Goal: Task Accomplishment & Management: Use online tool/utility

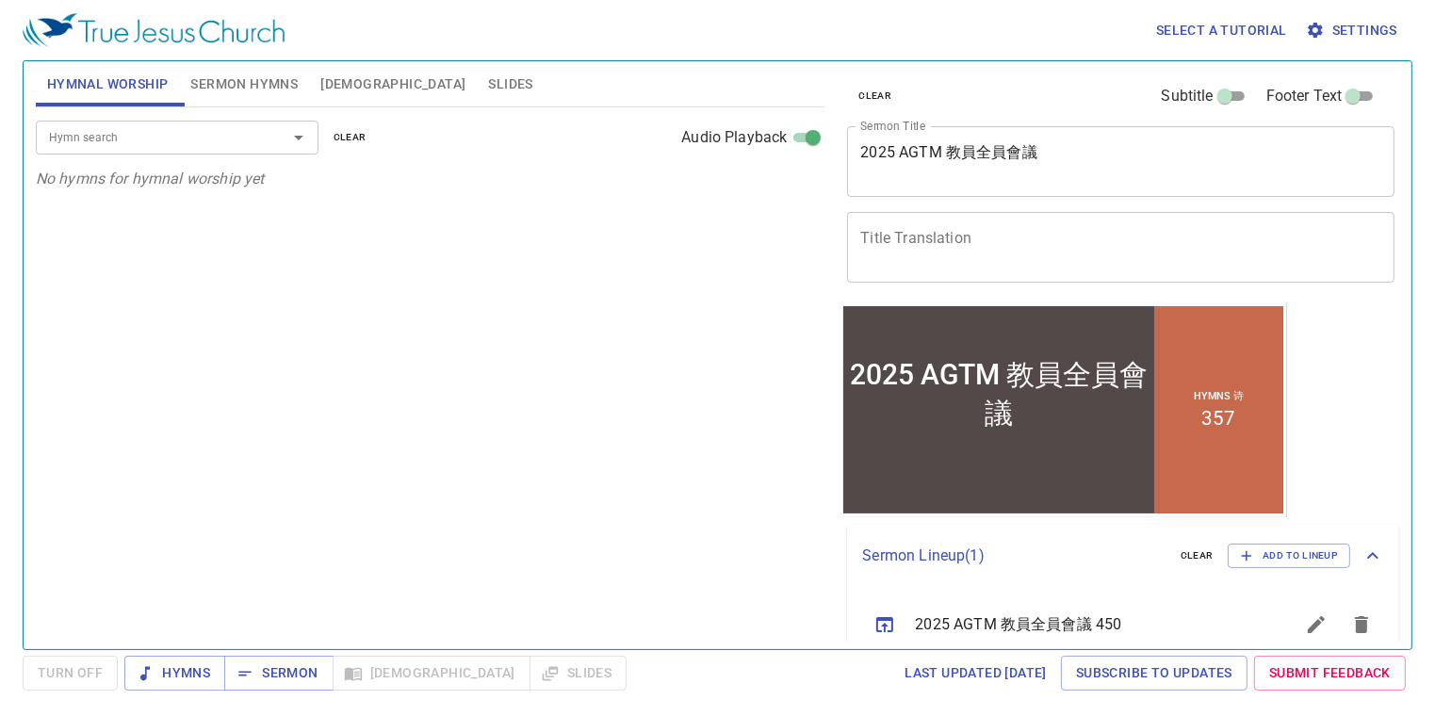
click at [192, 124] on div "Hymn search" at bounding box center [177, 137] width 283 height 33
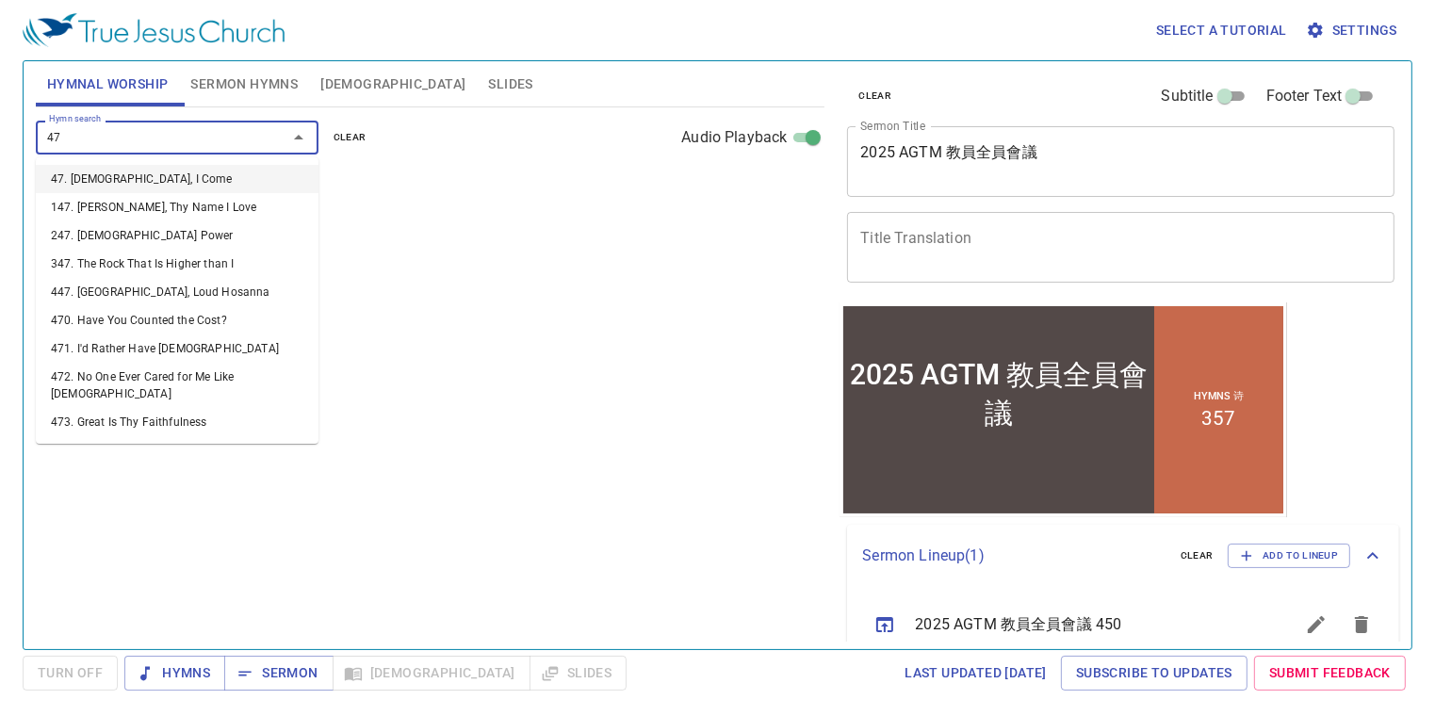
type input "471"
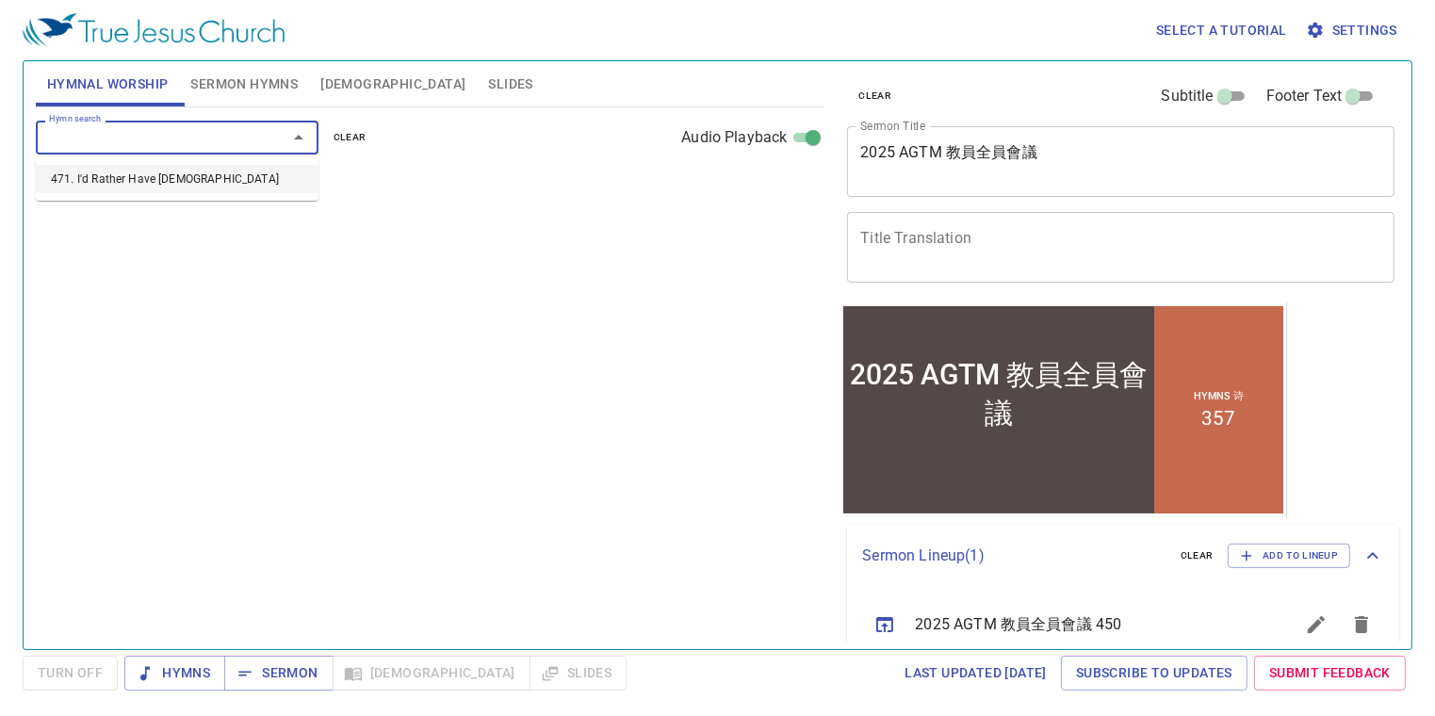
select select "1"
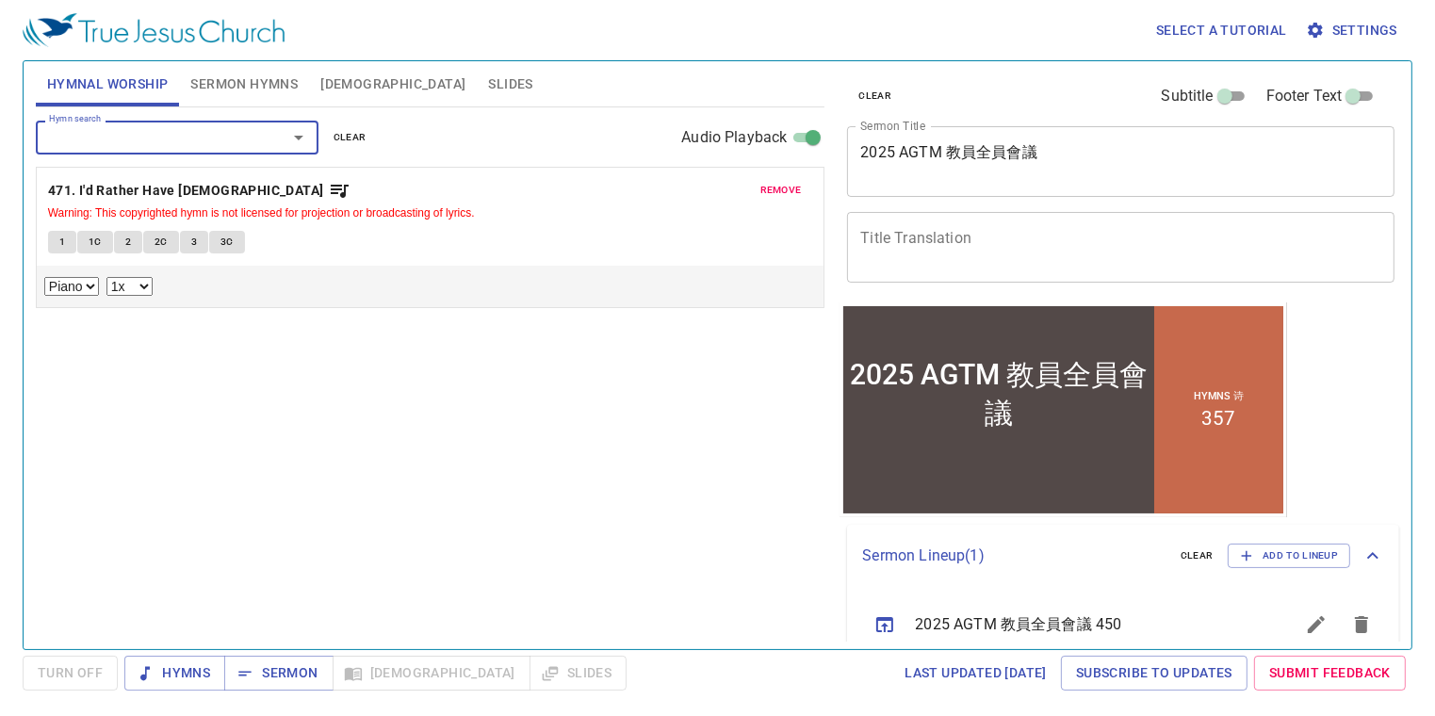
click at [143, 149] on div "Hymn search" at bounding box center [177, 137] width 283 height 33
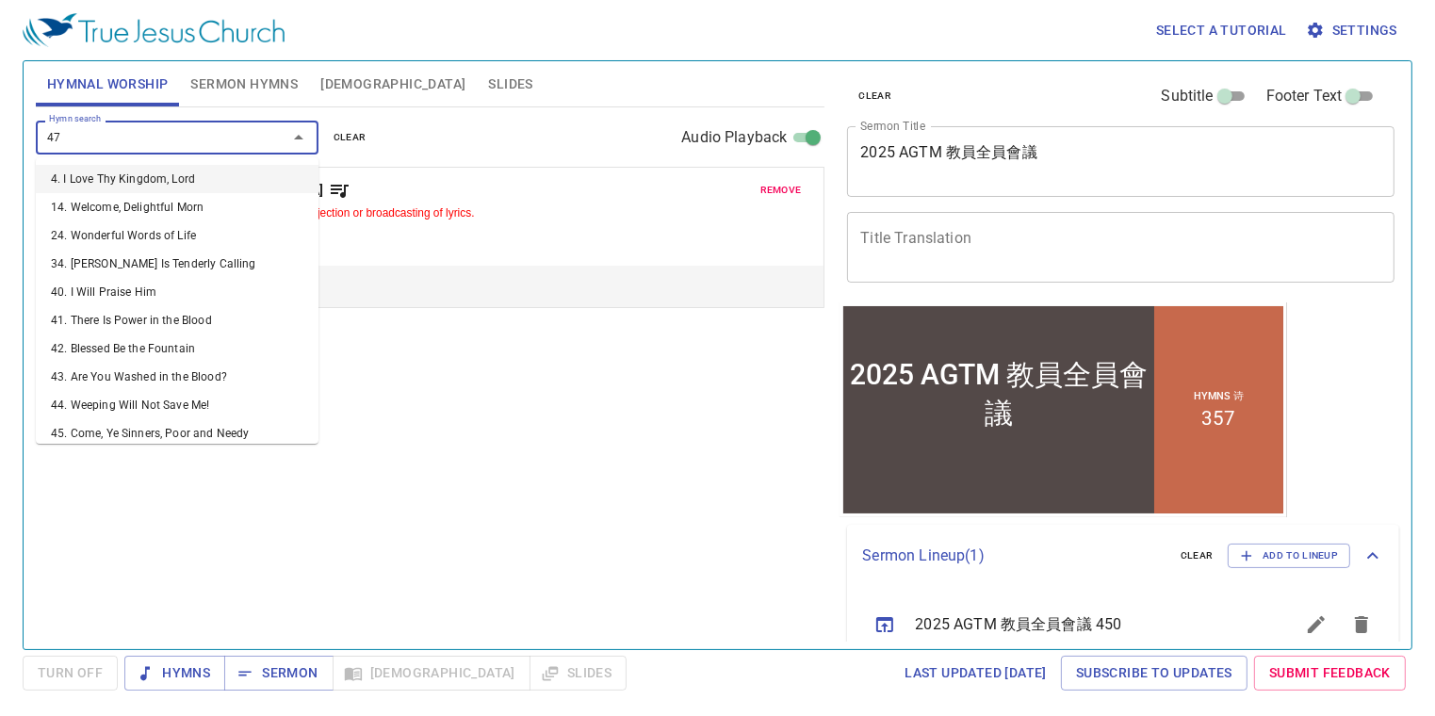
type input "476"
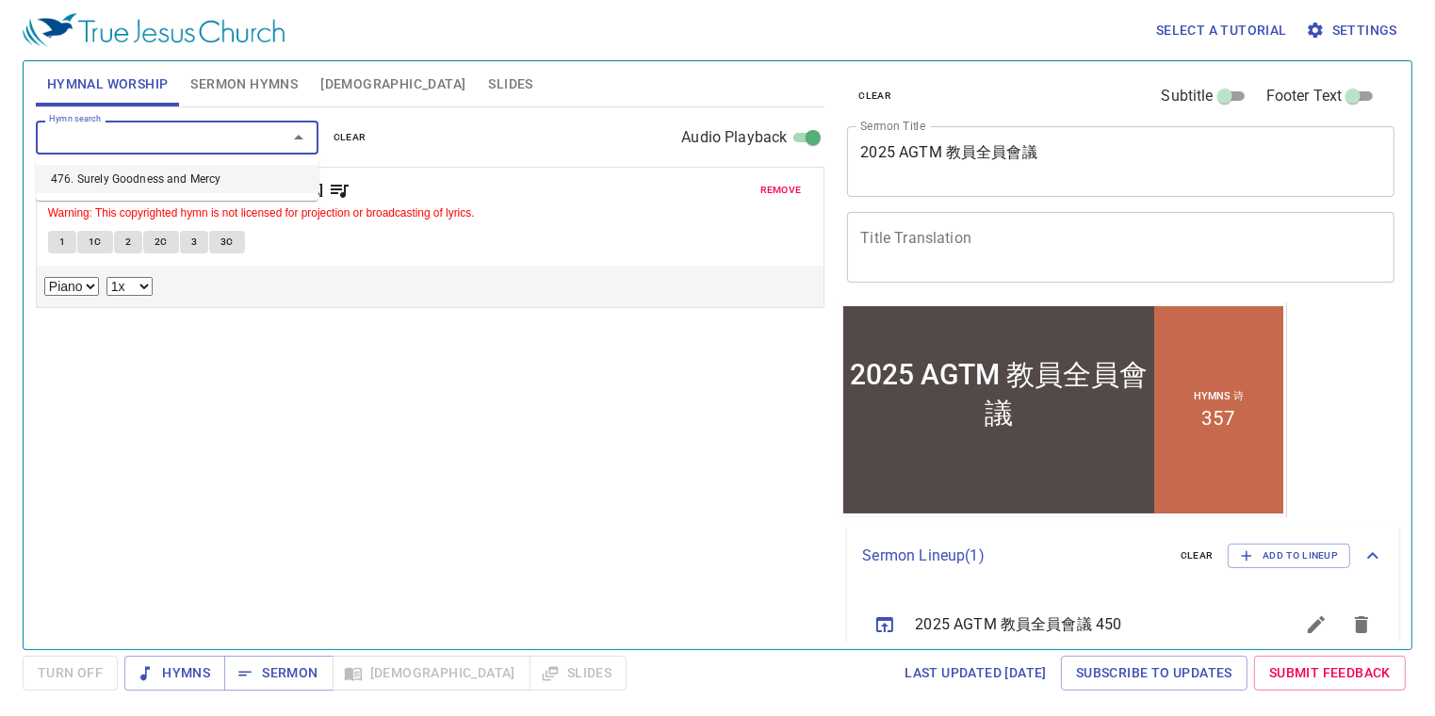
select select "1"
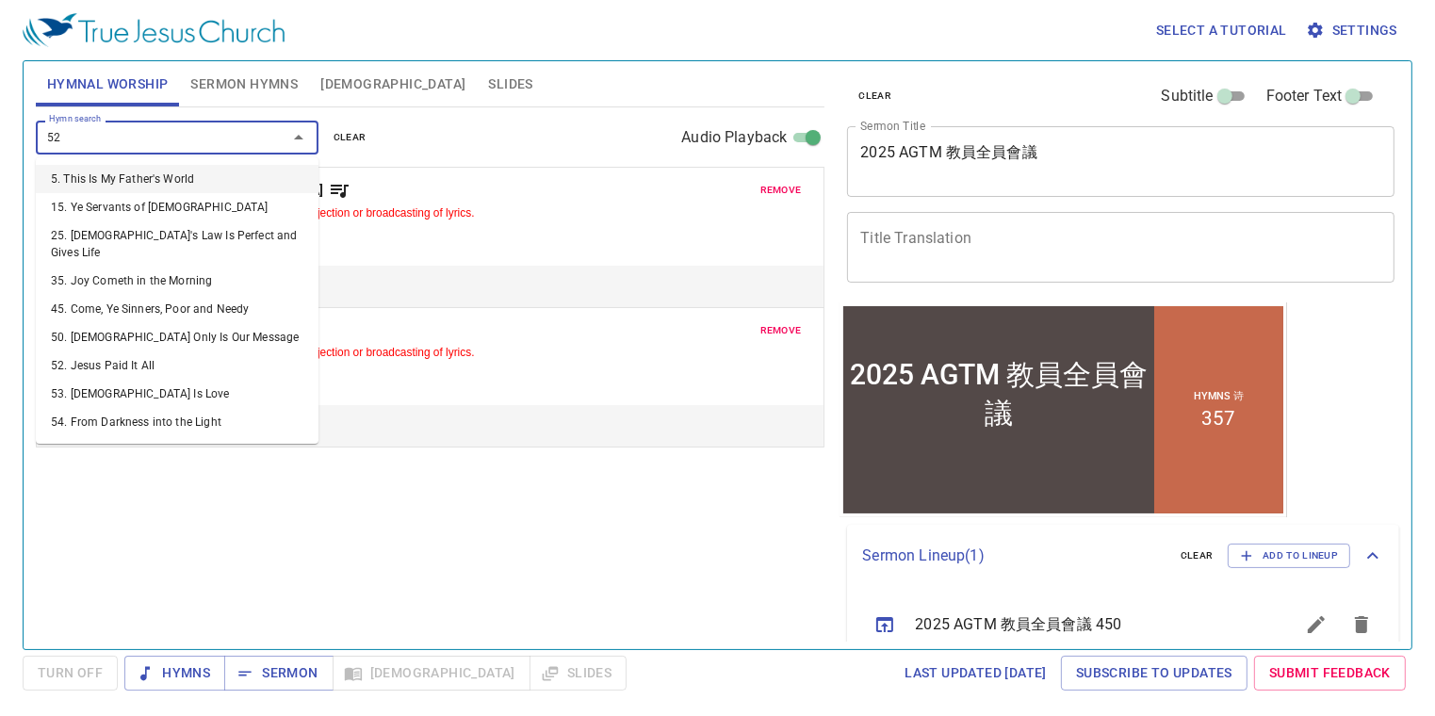
type input "524"
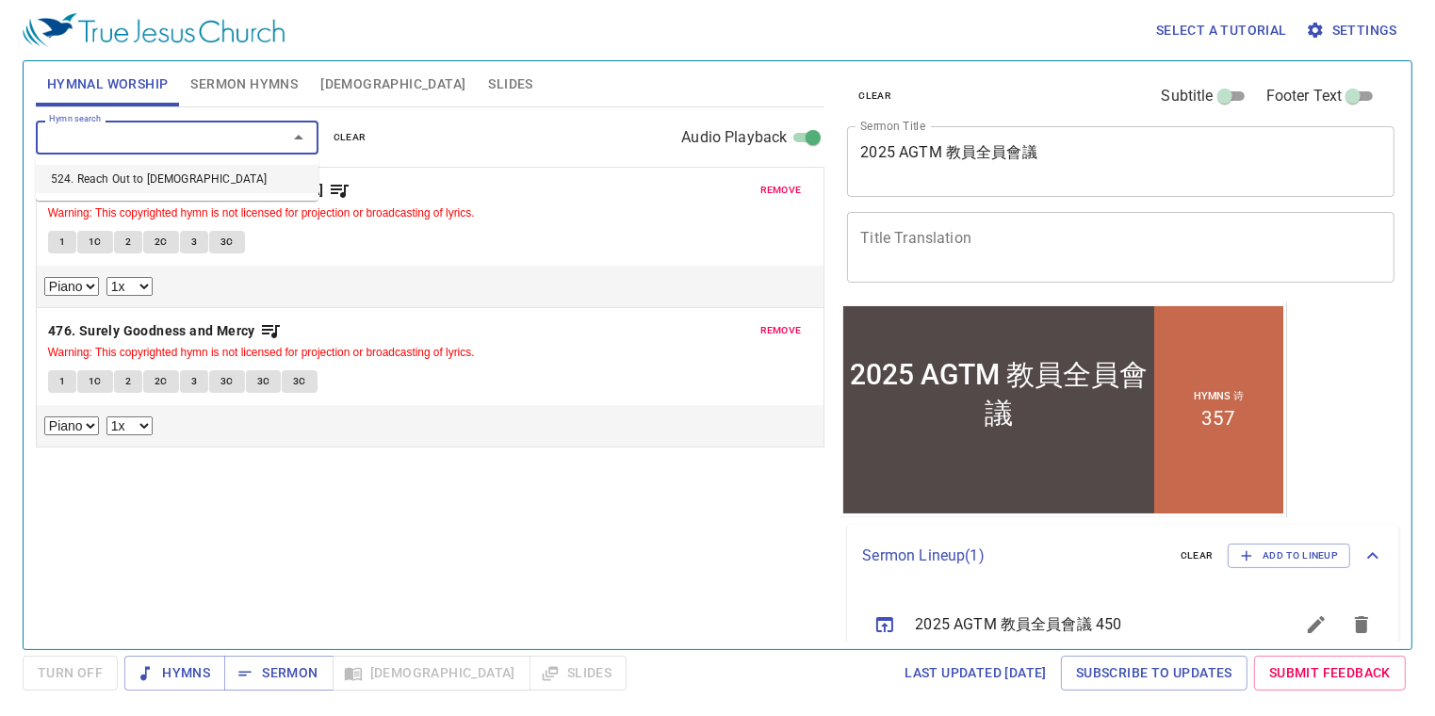
select select "1"
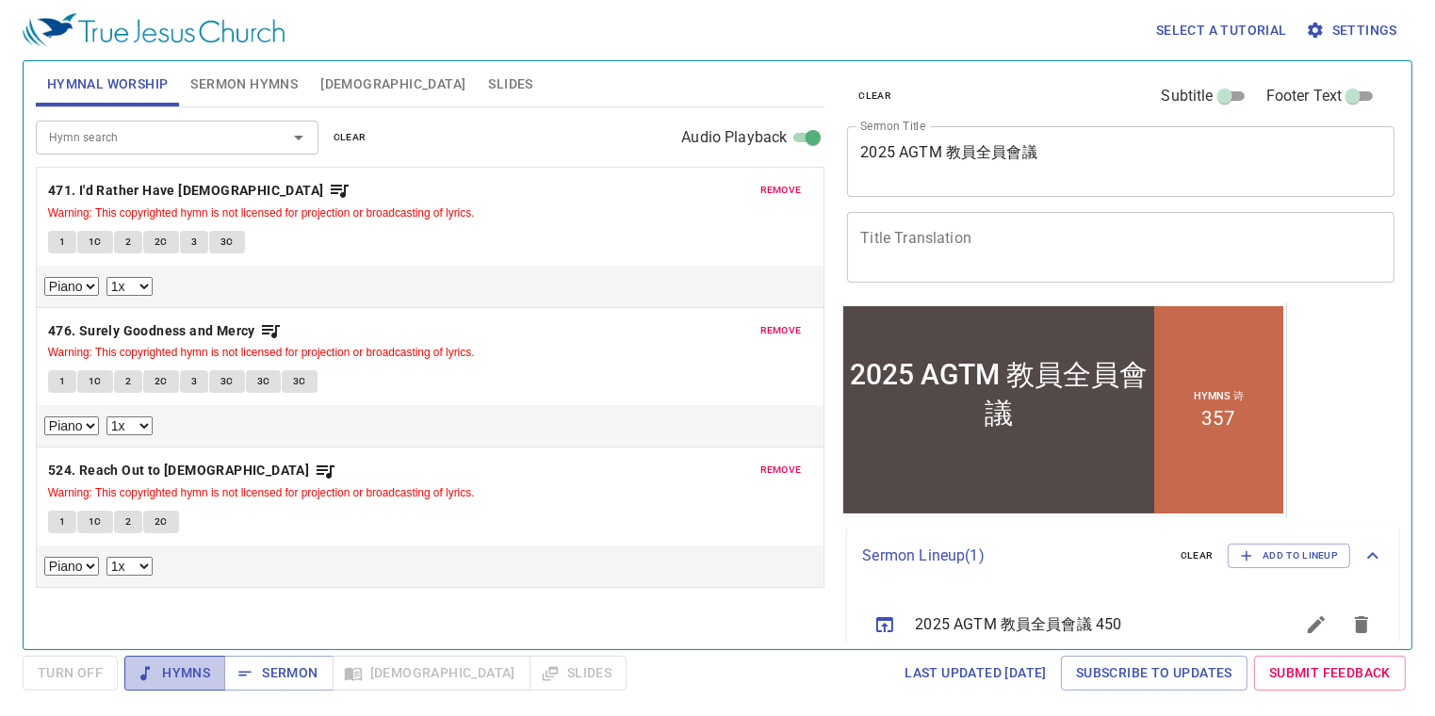
click at [192, 680] on span "Hymns" at bounding box center [174, 673] width 71 height 24
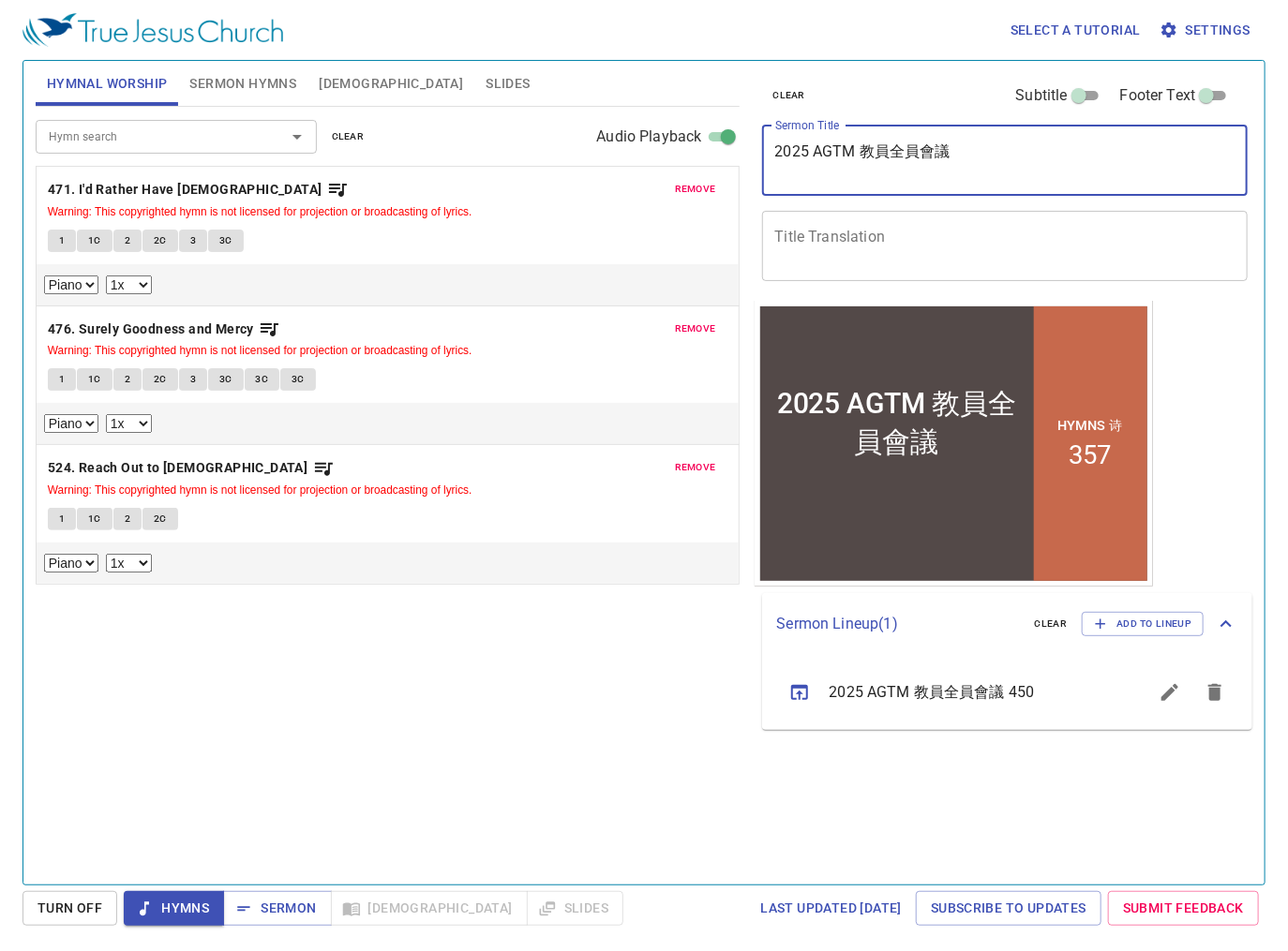
drag, startPoint x: 954, startPoint y: 146, endPoint x: 758, endPoint y: 139, distance: 196.1
click at [758, 139] on div "clear Subtitle Footer Text Sermon Title 2025 AGTM 教員全員會議 x Sermon Title Title T…" at bounding box center [1003, 180] width 498 height 240
paste textarea "認識獨一真神"
type textarea "認識獨一真神"
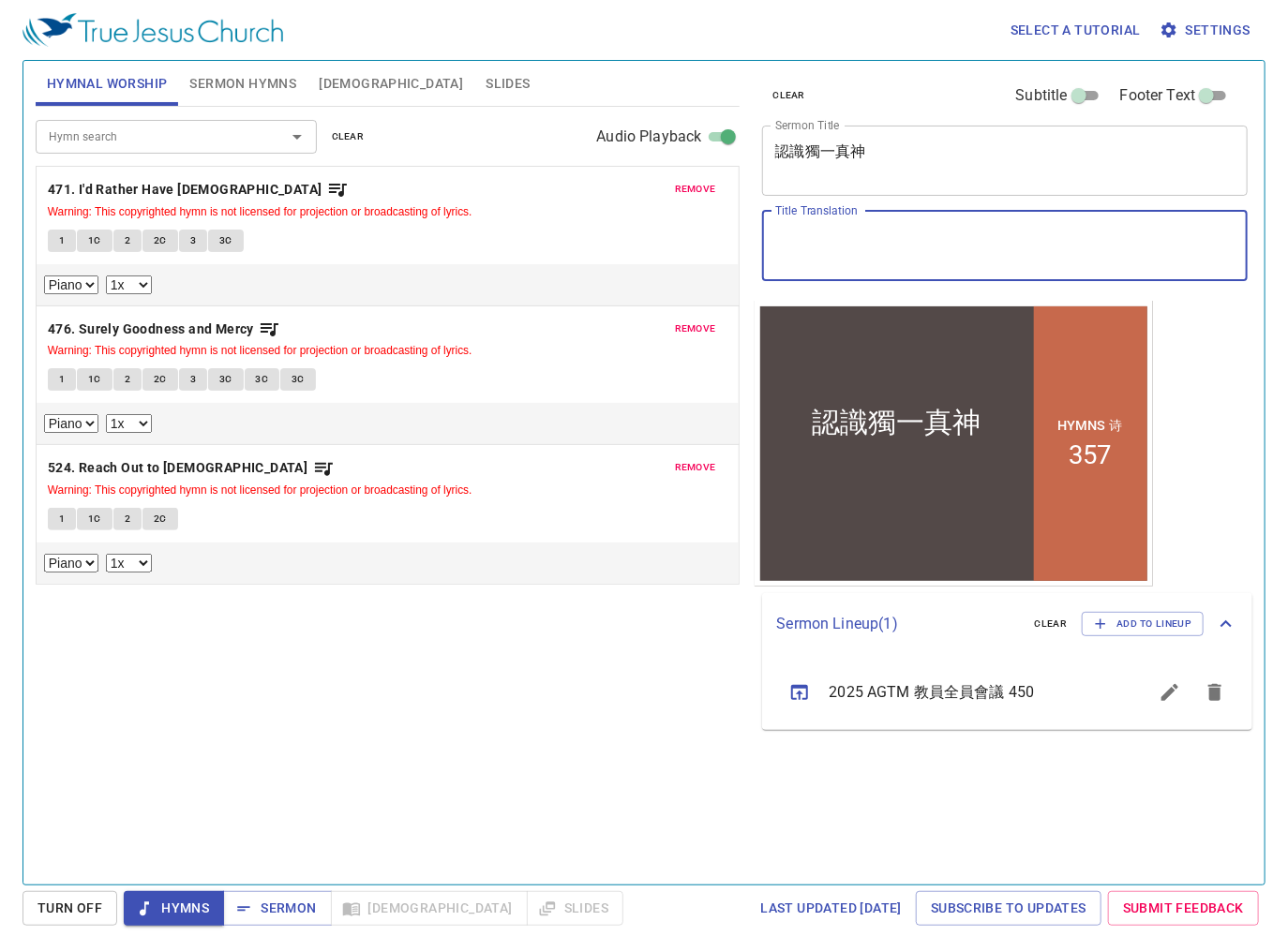
click at [877, 244] on textarea "Title Translation" at bounding box center [1005, 246] width 460 height 36
paste textarea "c: Know the Only True God"
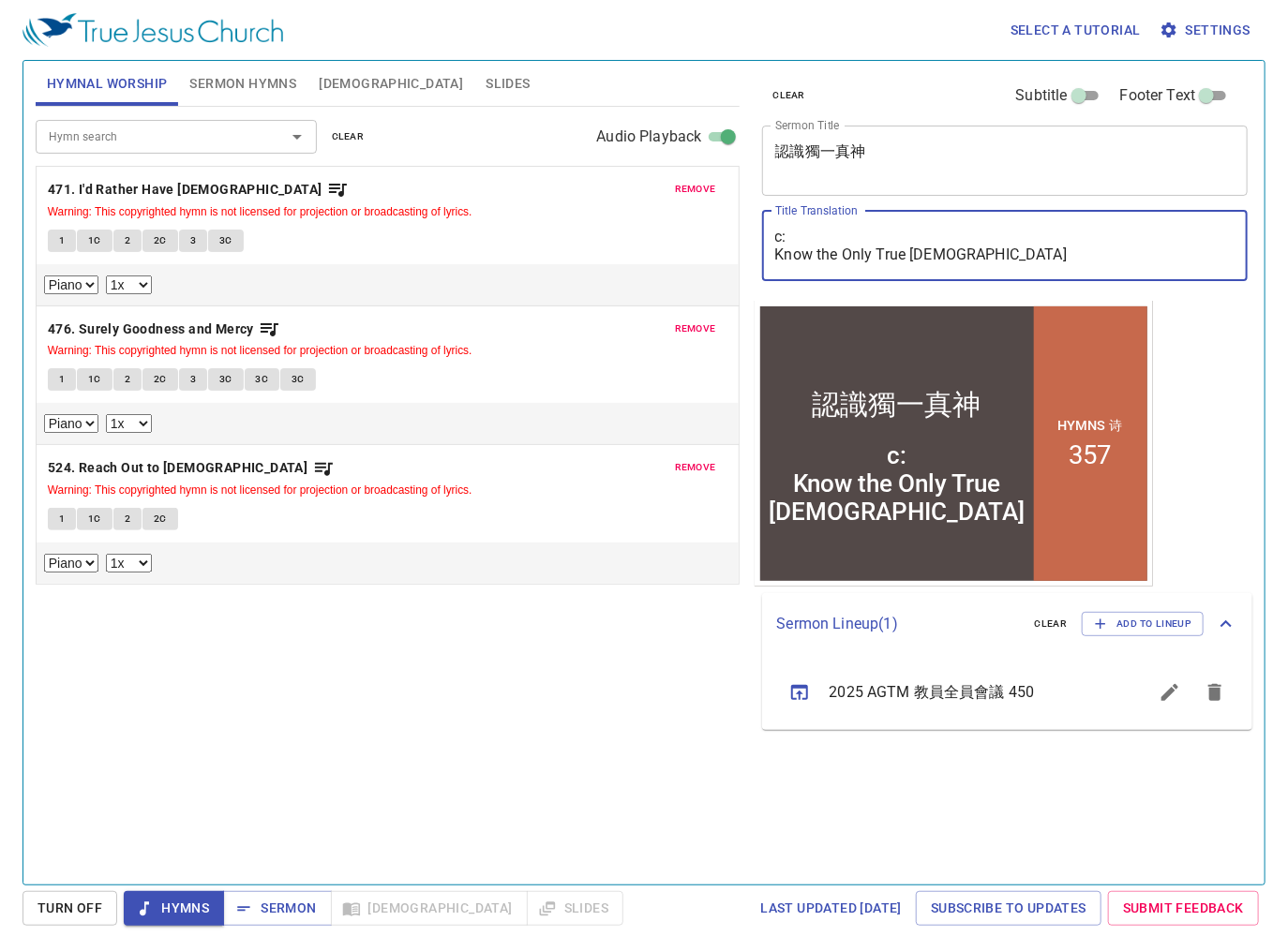
drag, startPoint x: 839, startPoint y: 242, endPoint x: 672, endPoint y: 216, distance: 169.0
click at [705, 219] on div "Hymnal Worship Sermon Hymns Bible Slides Hymn search Hymn search clear Audio Pl…" at bounding box center [644, 466] width 1231 height 824
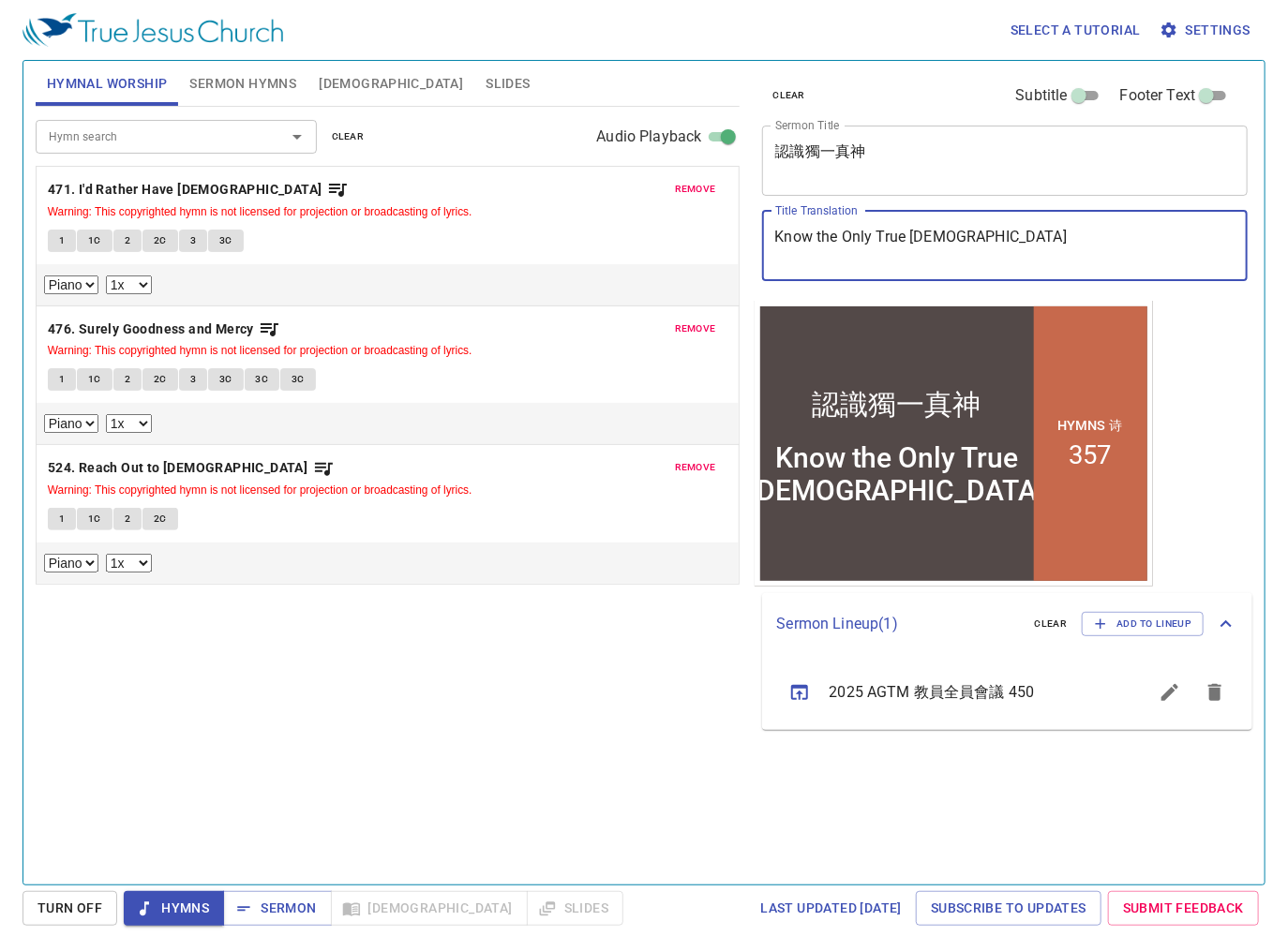
type textarea "Know the Only True [DEMOGRAPHIC_DATA]"
click at [218, 96] on button "Sermon Hymns" at bounding box center [243, 83] width 129 height 45
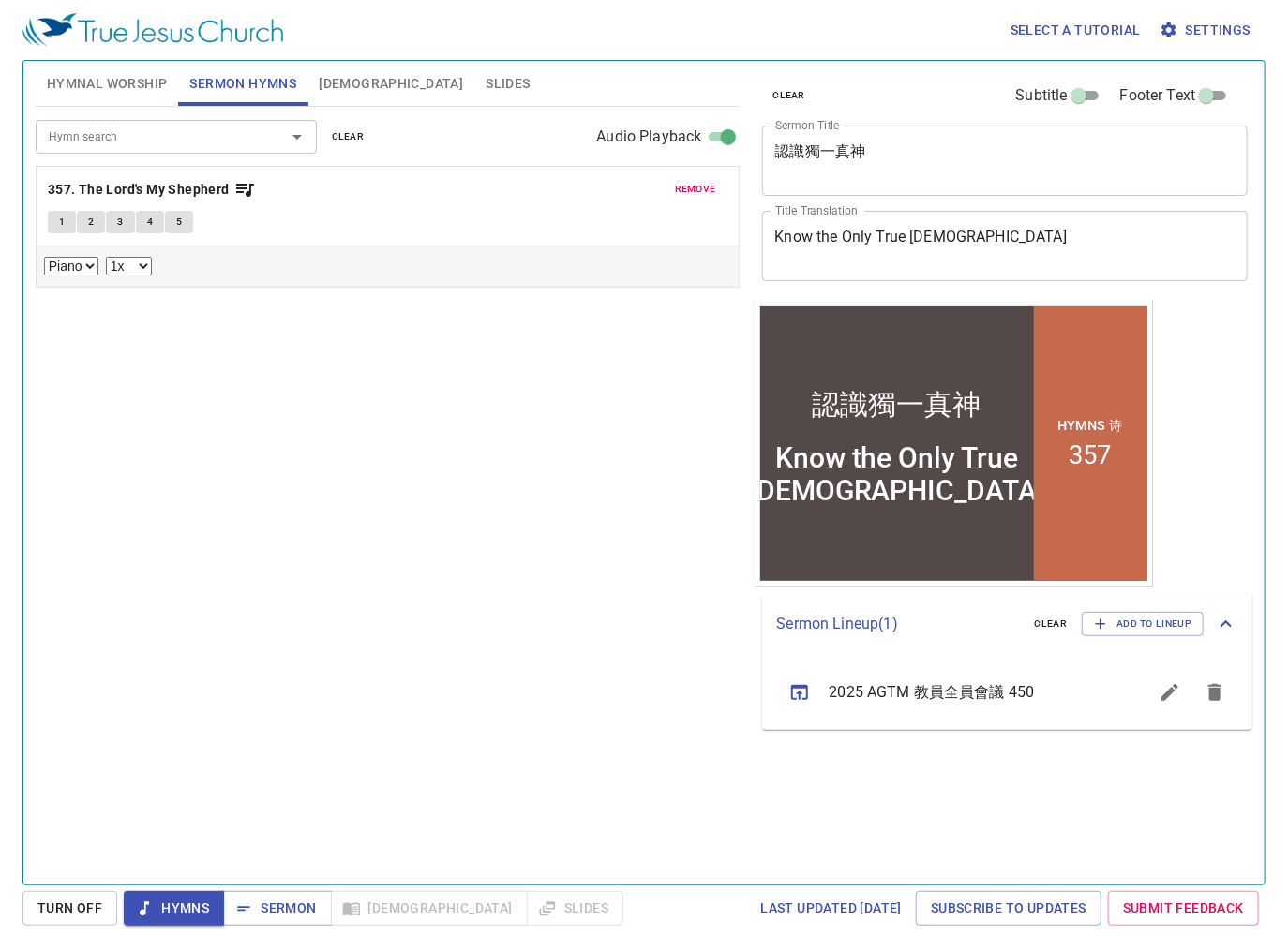
click at [177, 128] on input "Hymn search" at bounding box center [148, 136] width 215 height 22
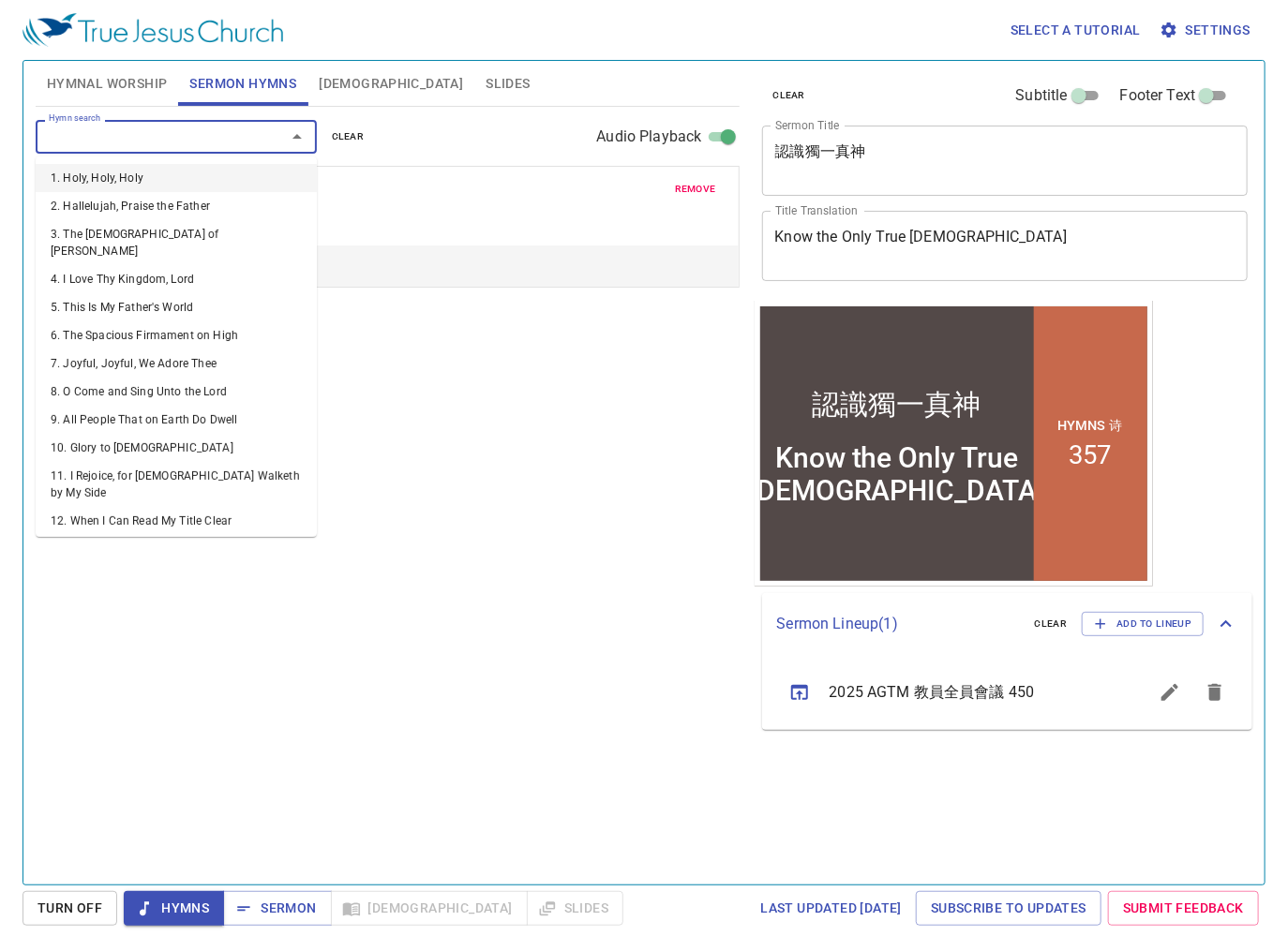
type input "1"
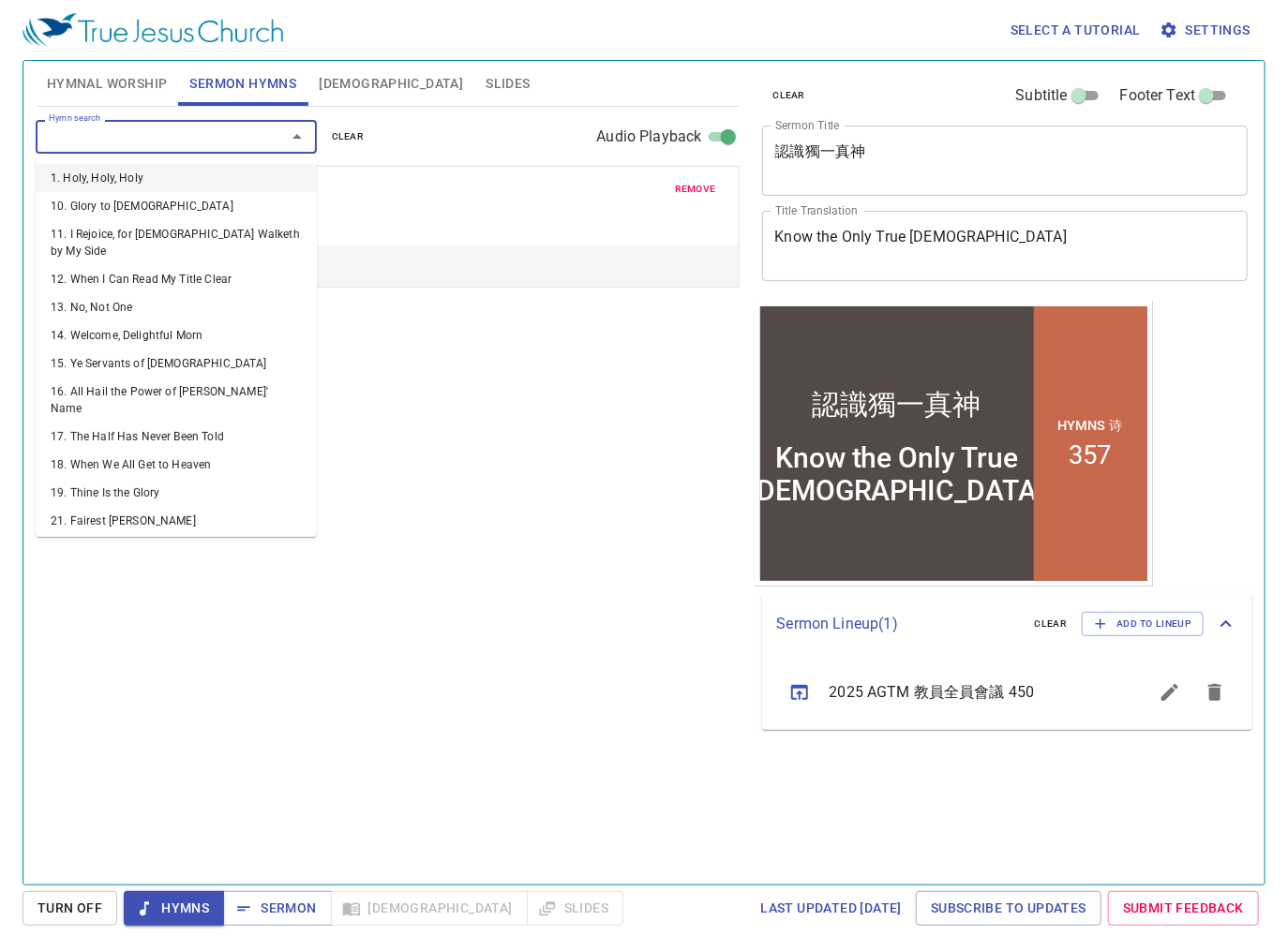
select select "1"
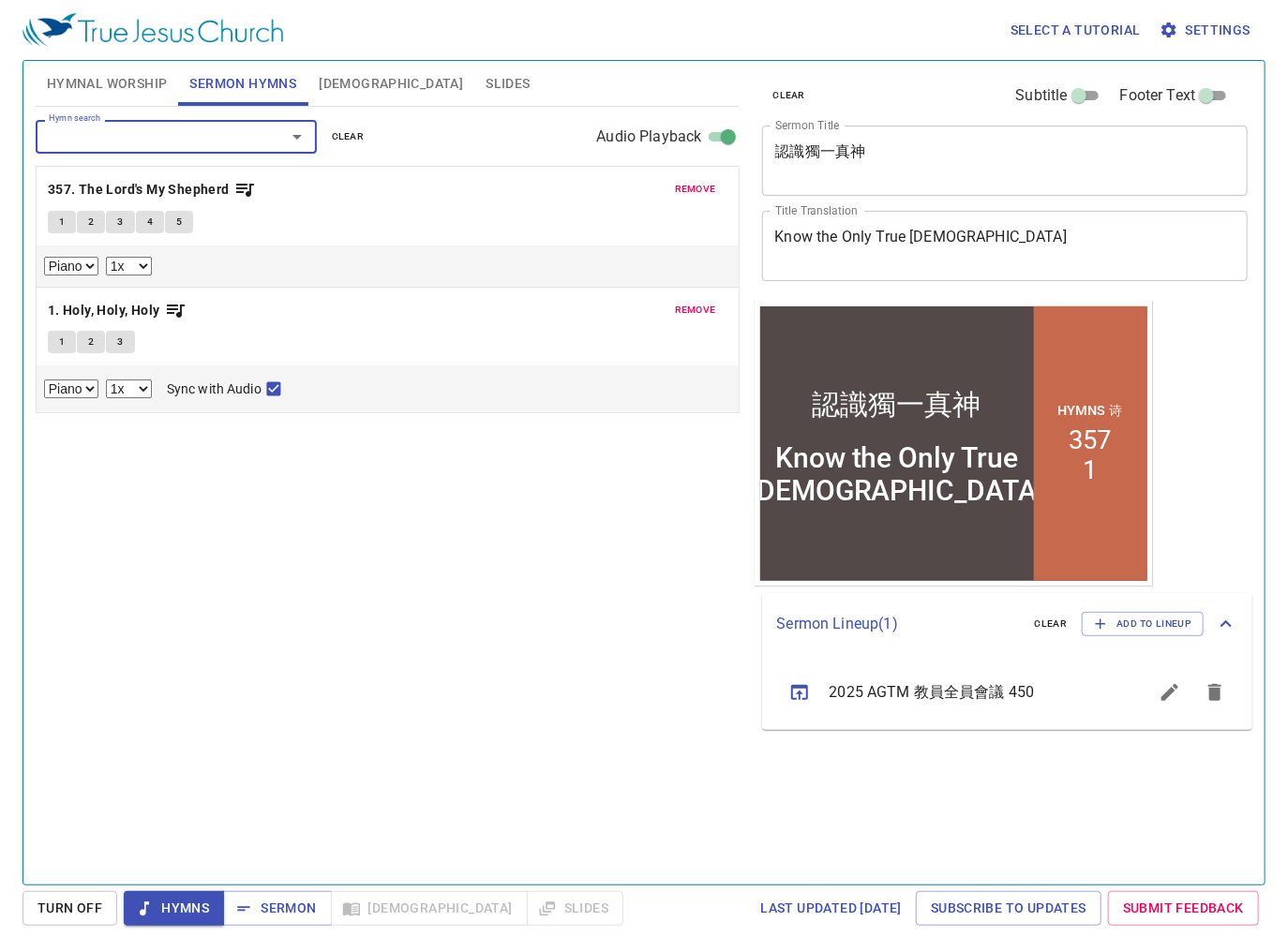
type input "5"
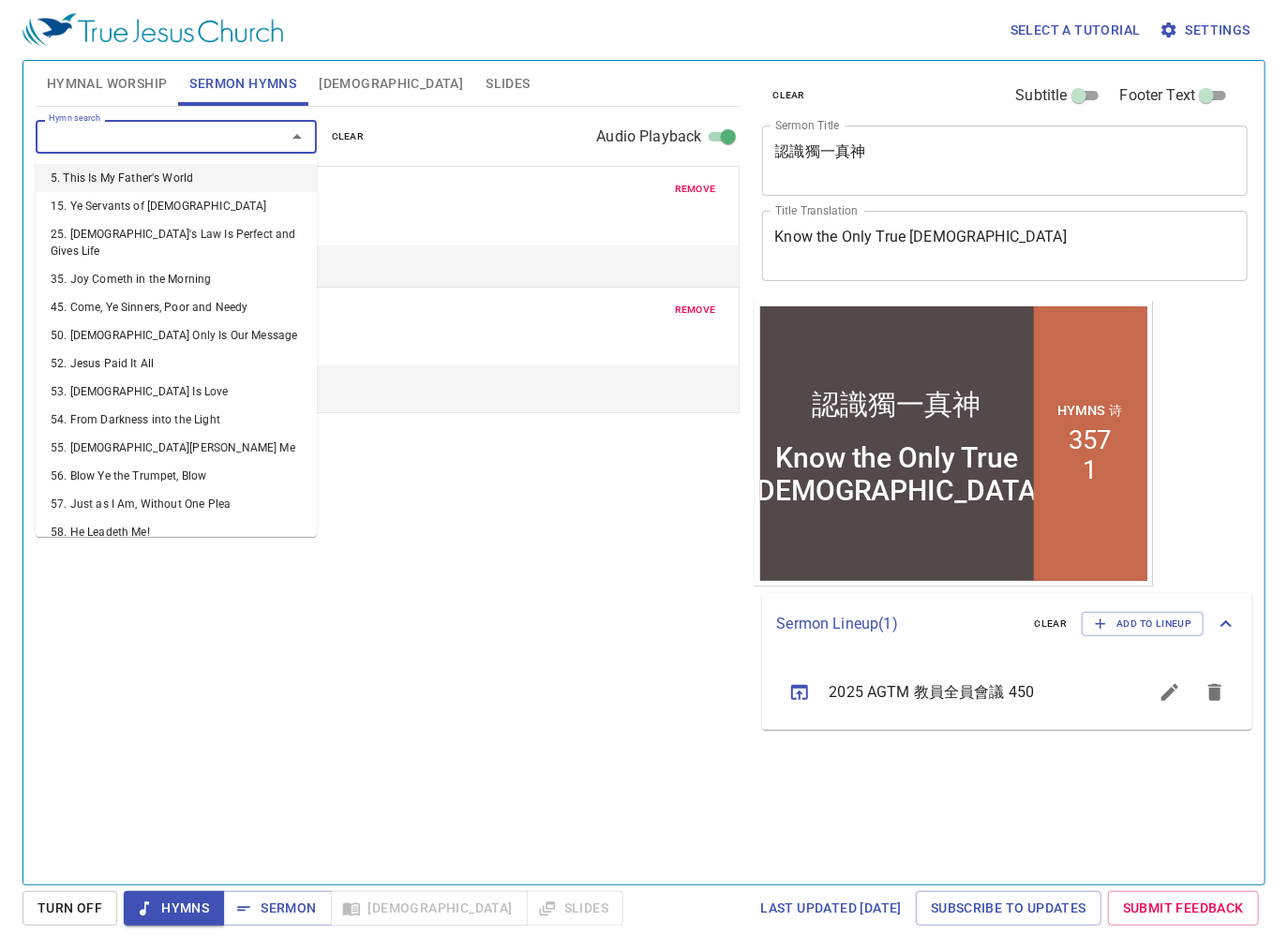
select select "1"
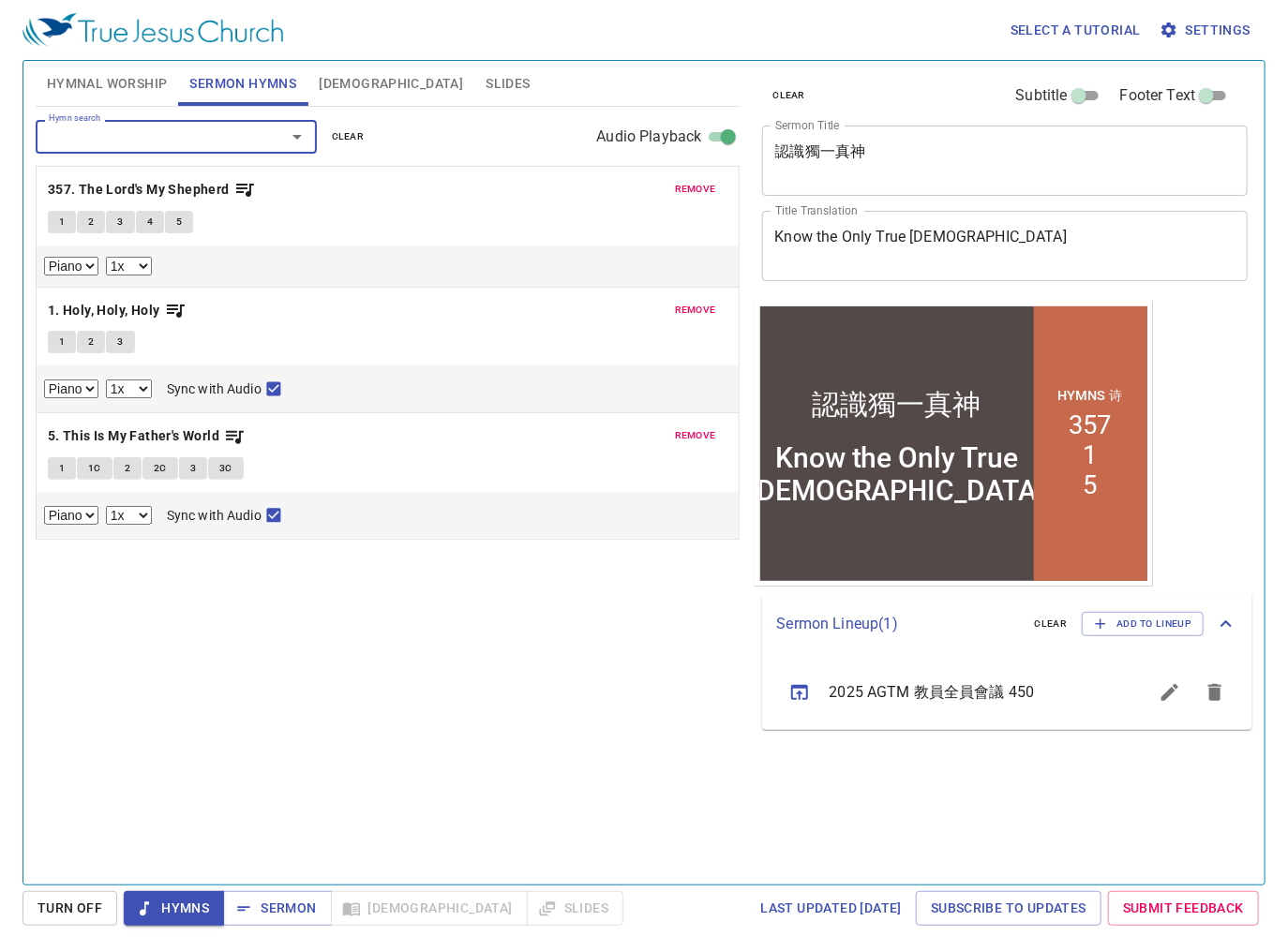
type input "6"
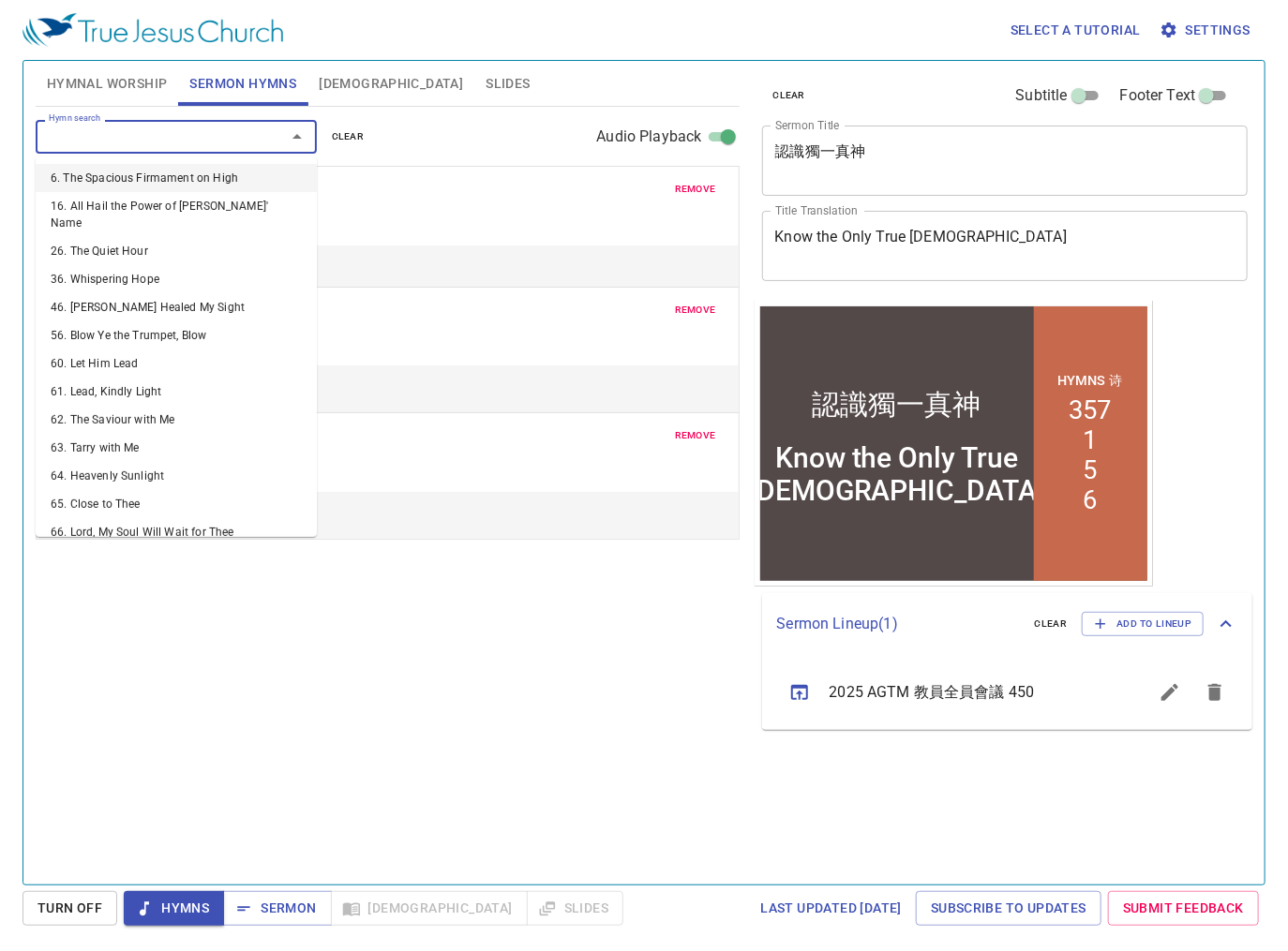
select select "1"
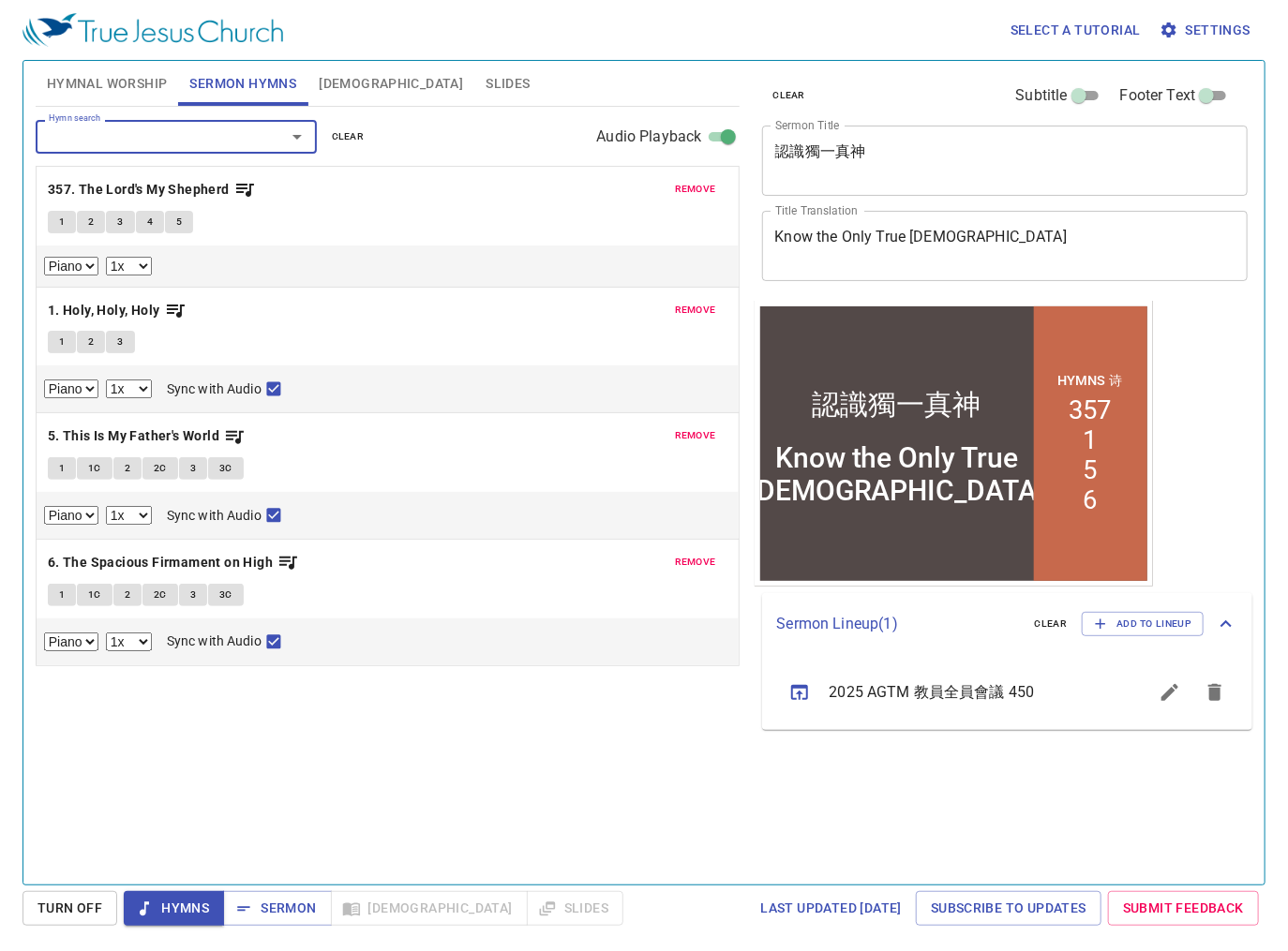
type input "7"
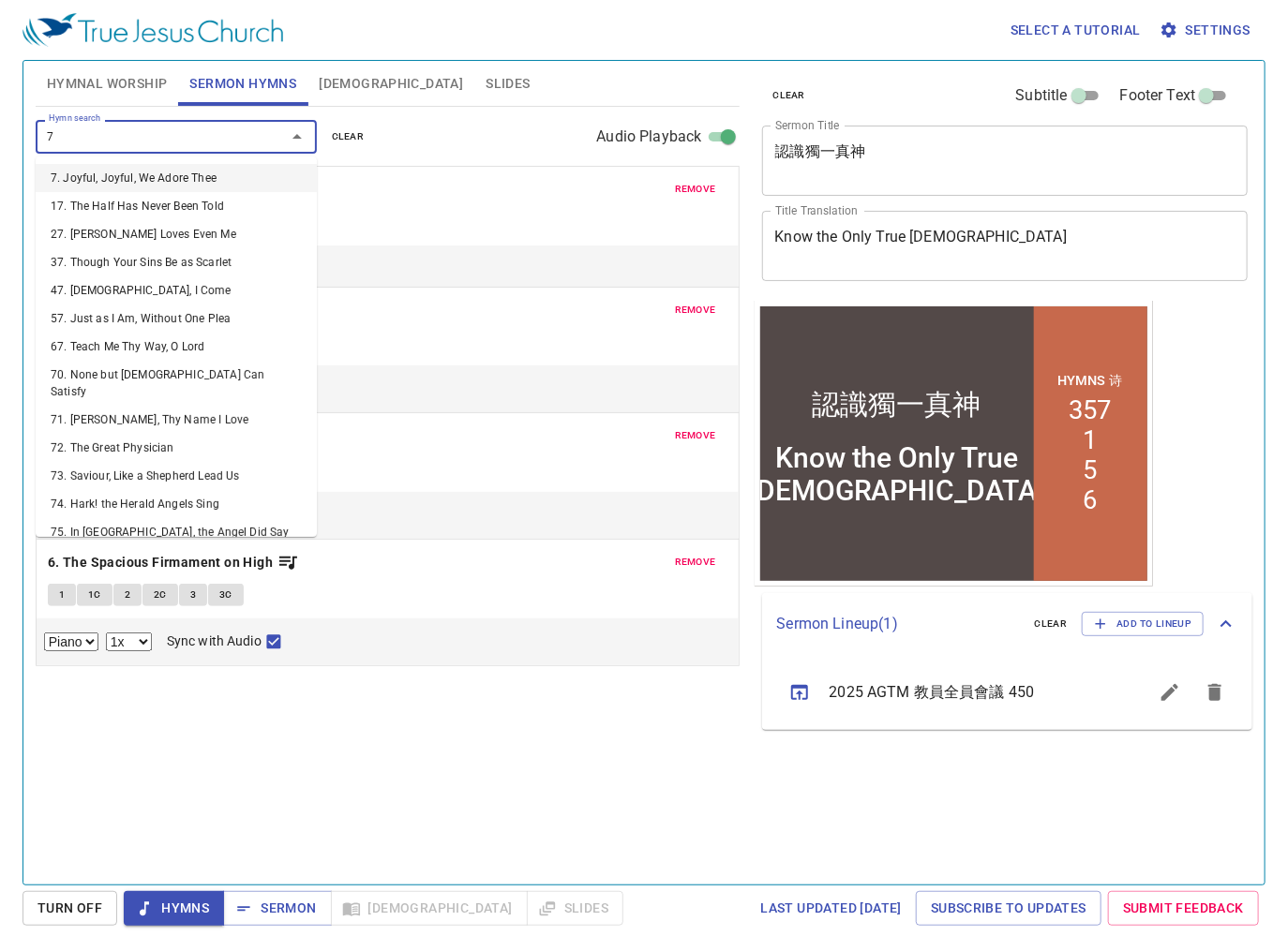
select select "1"
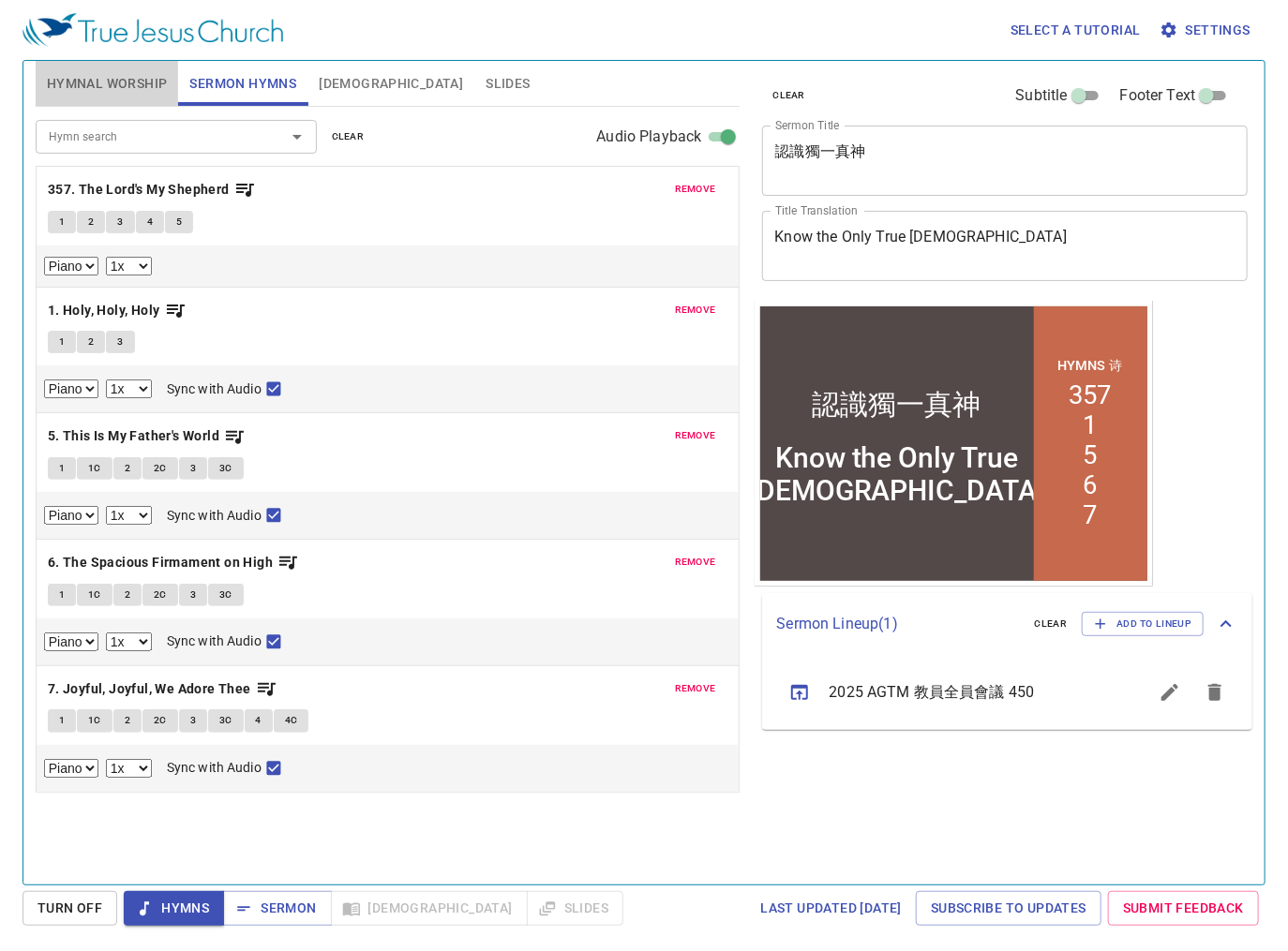
click at [139, 95] on button "Hymnal Worship" at bounding box center [107, 83] width 143 height 45
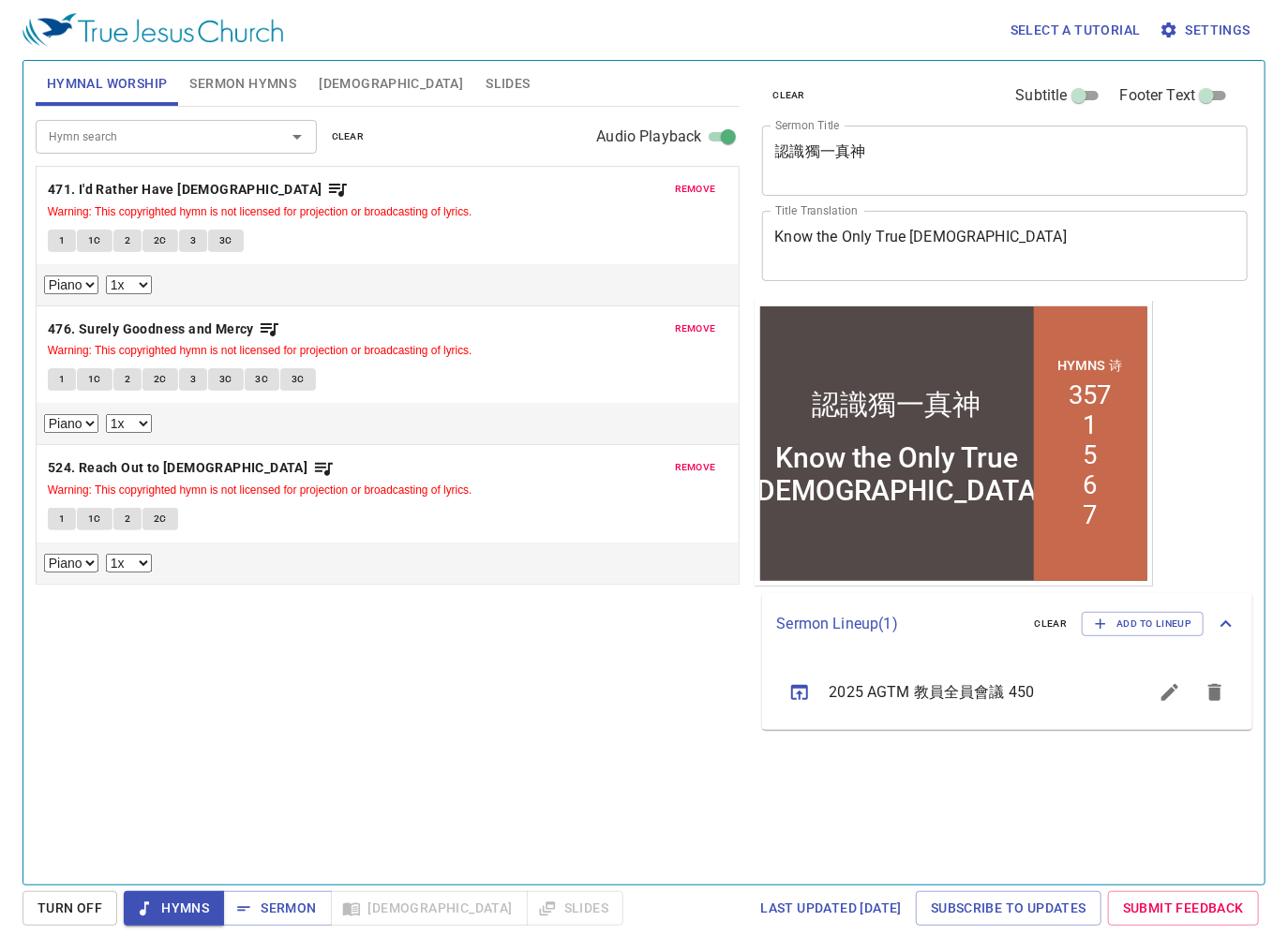
click at [750, 711] on div "clear Subtitle Footer Text Sermon Title 認識獨一真神 x Sermon Title Title Translation…" at bounding box center [1004, 466] width 513 height 824
drag, startPoint x: 97, startPoint y: 610, endPoint x: 138, endPoint y: 604, distance: 41.4
click at [97, 610] on div "Hymn search Hymn search clear Audio Playback remove 471. I'd Rather Have Jesus …" at bounding box center [388, 487] width 704 height 762
click at [961, 187] on div "認識獨一真神 x Sermon Title" at bounding box center [1005, 160] width 486 height 71
click at [926, 156] on textarea "認識獨一真神" at bounding box center [1005, 160] width 460 height 36
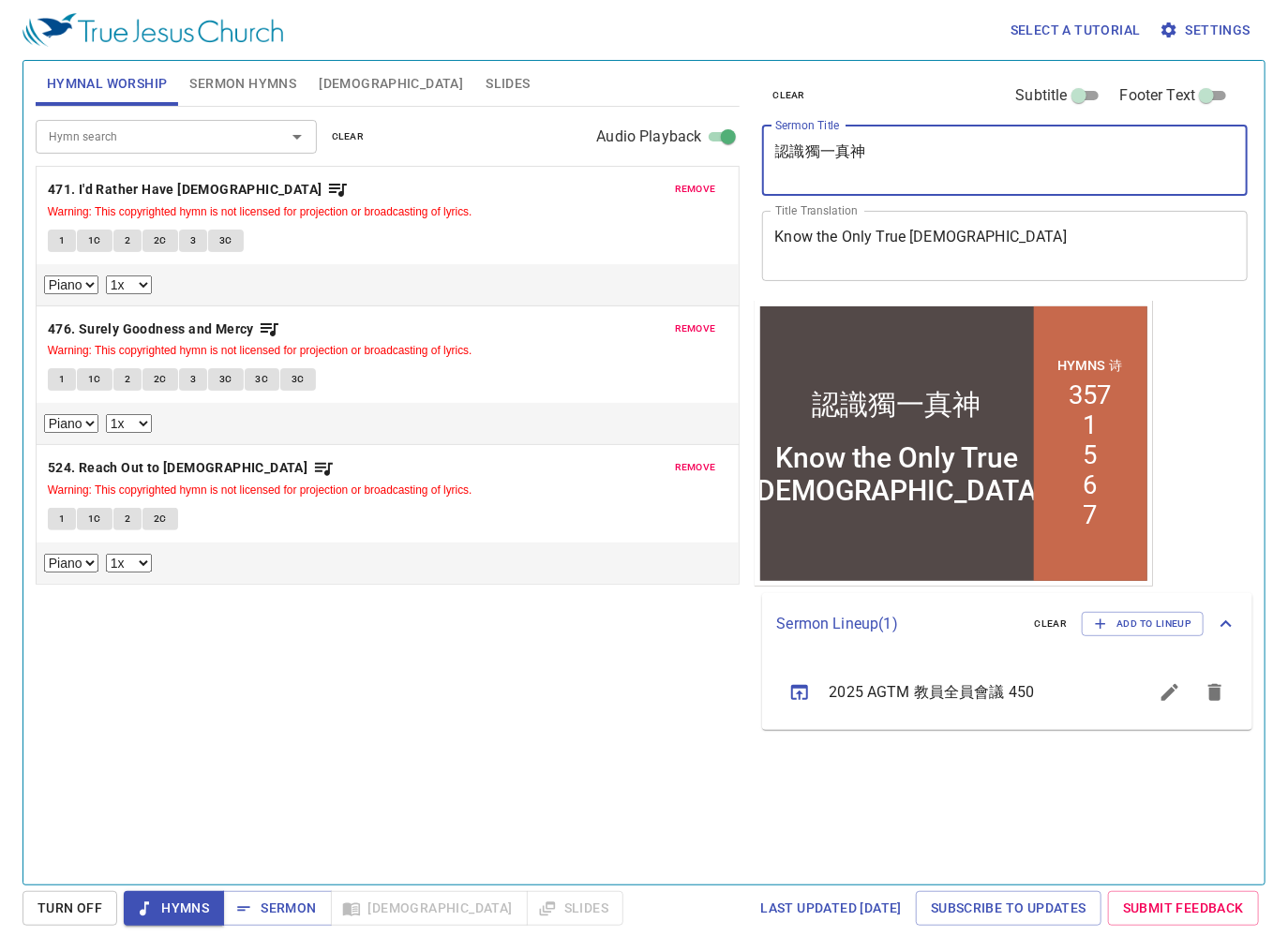
click at [926, 156] on textarea "認識獨一真神" at bounding box center [1005, 160] width 460 height 36
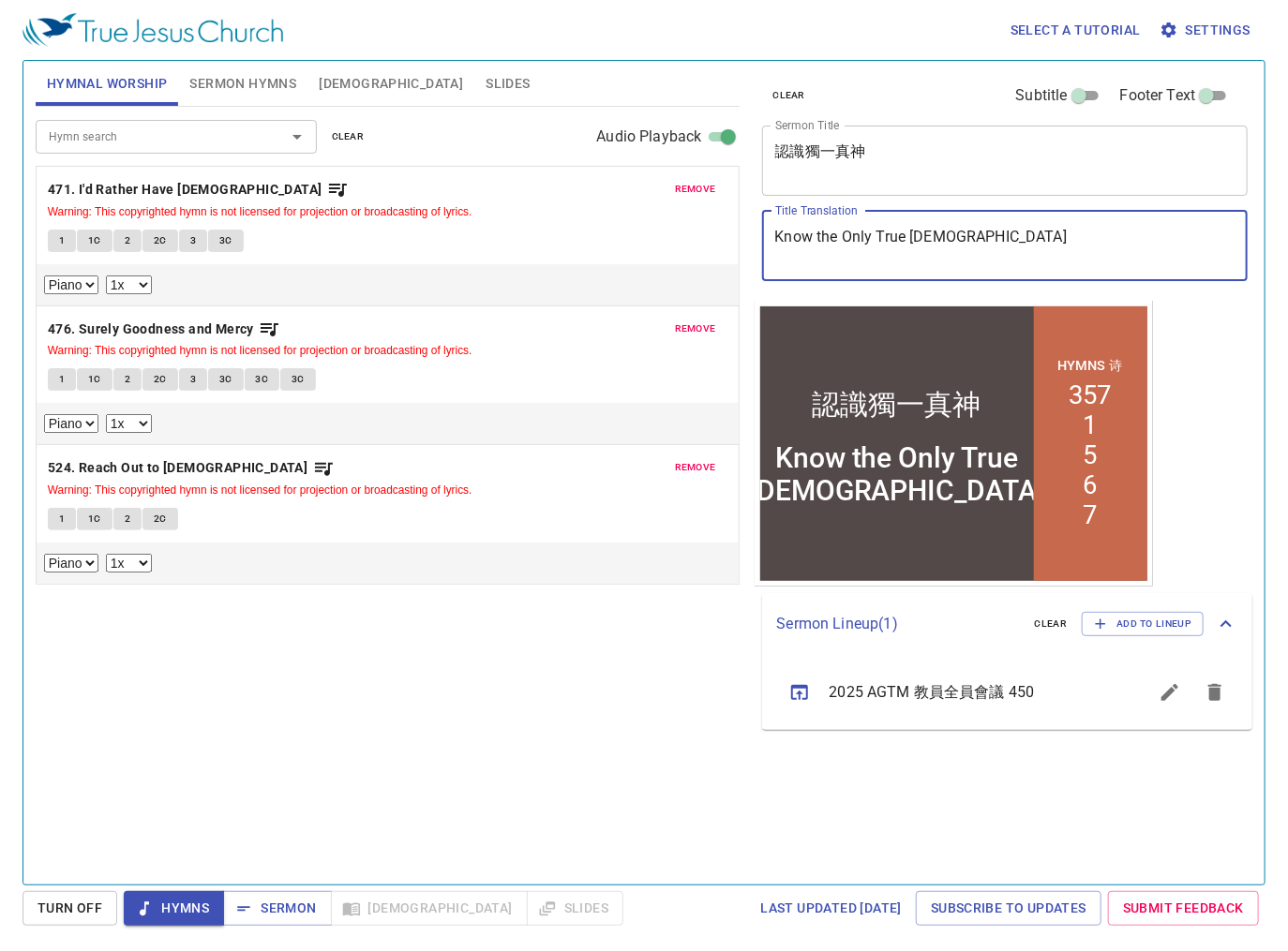
click at [891, 249] on textarea "Know the Only True [DEMOGRAPHIC_DATA]" at bounding box center [1005, 246] width 460 height 36
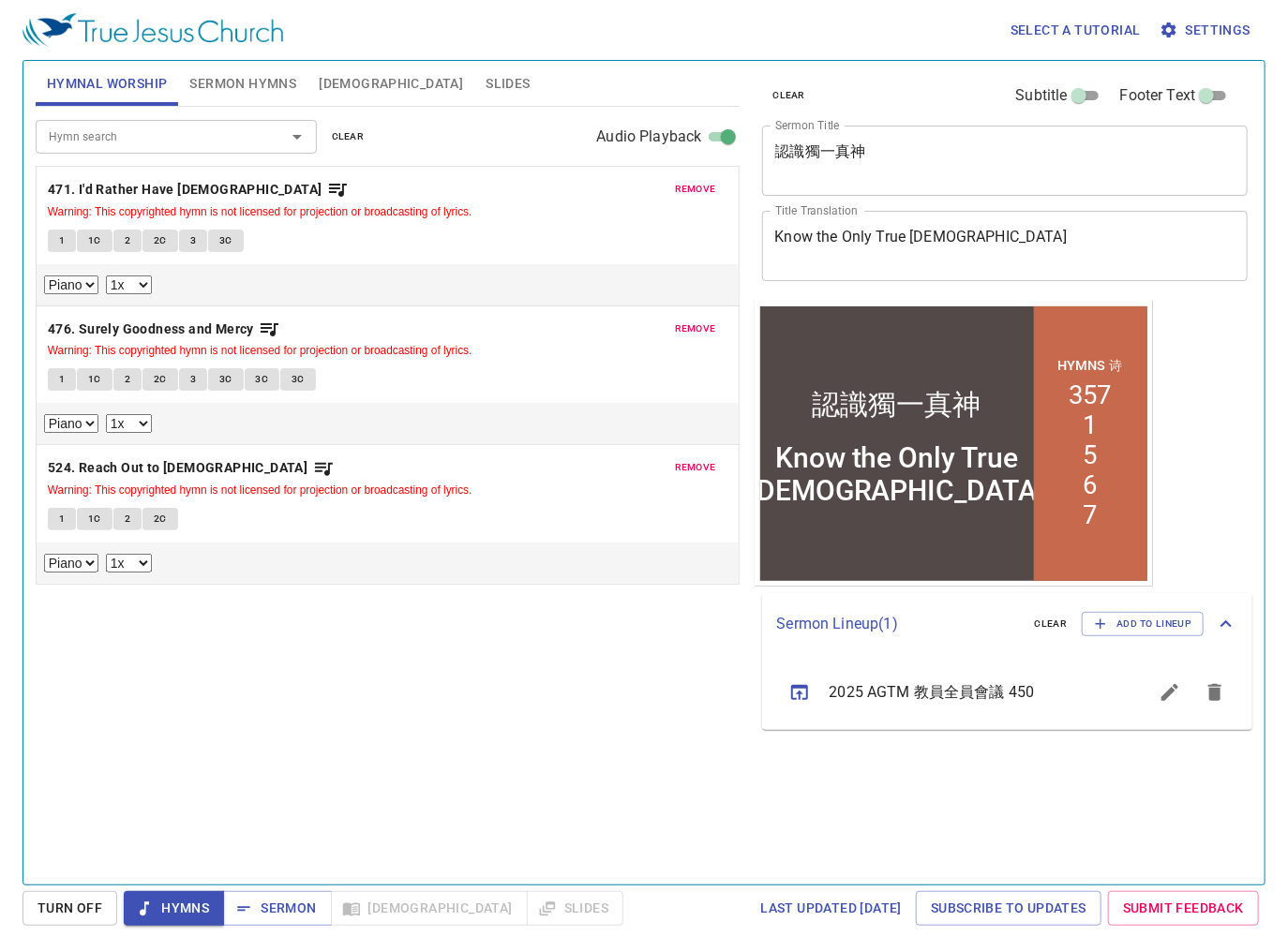
click at [226, 90] on span "Sermon Hymns" at bounding box center [242, 85] width 106 height 24
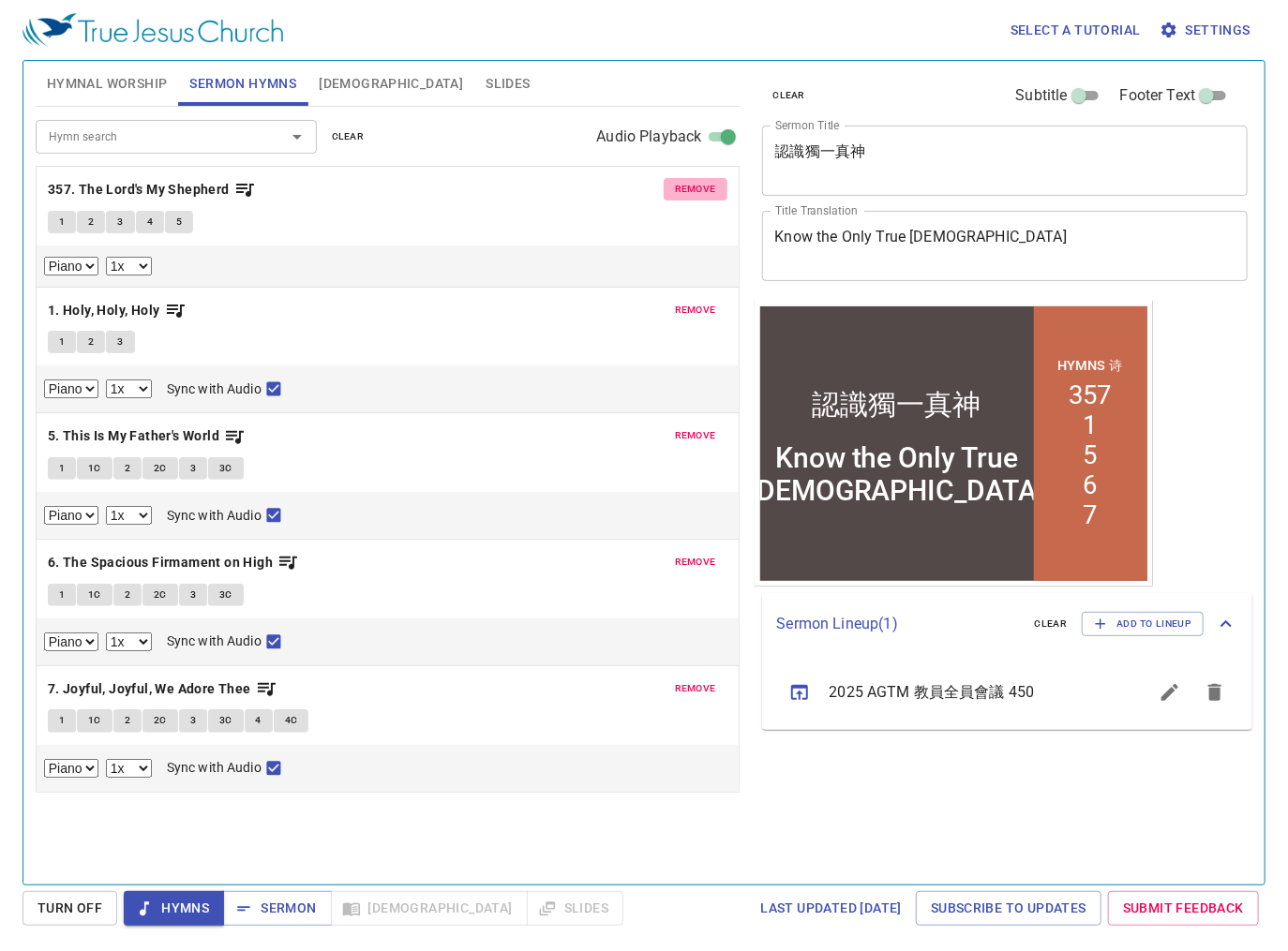
click at [679, 187] on span "remove" at bounding box center [694, 189] width 41 height 17
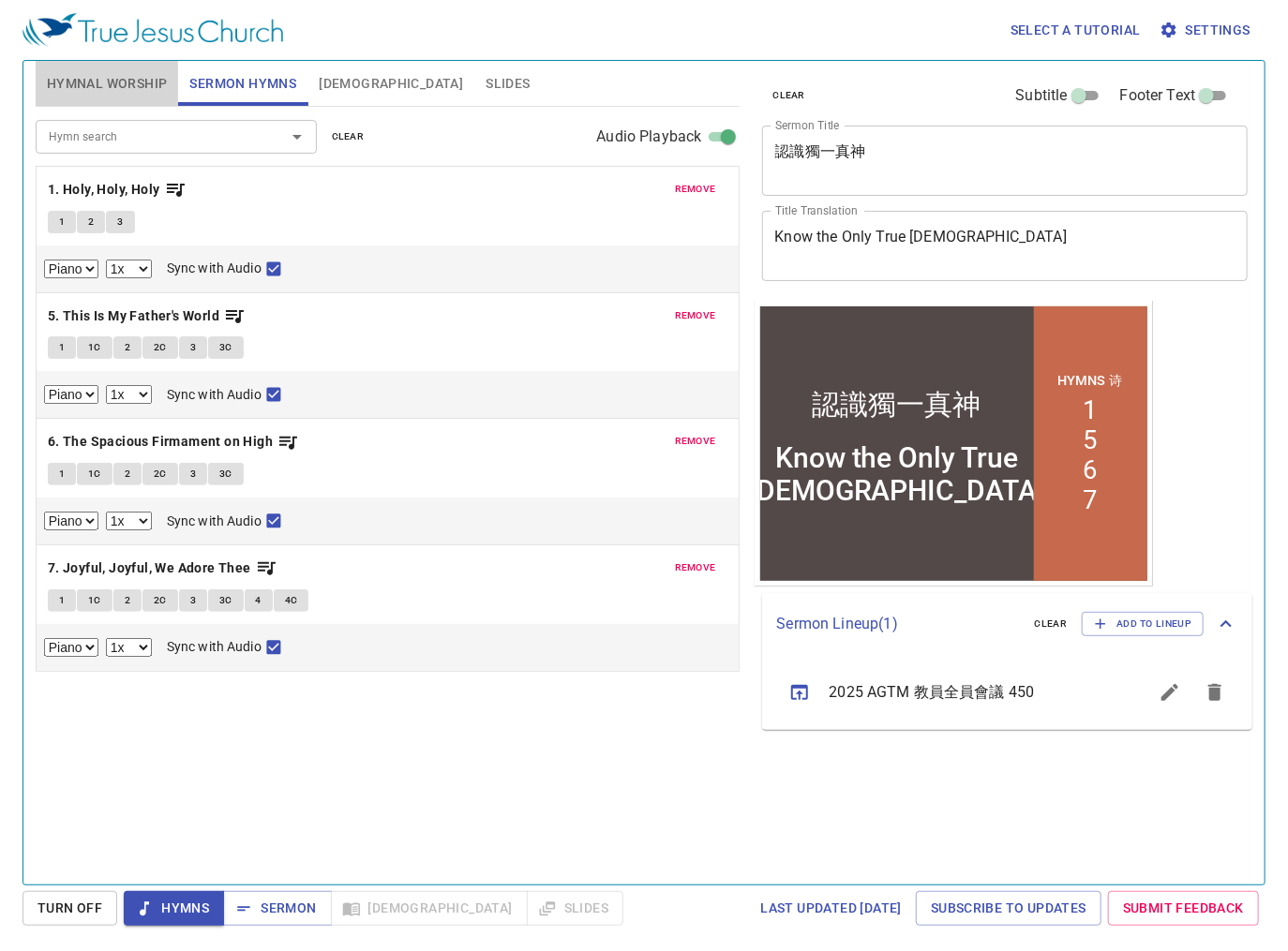
click at [104, 97] on button "Hymnal Worship" at bounding box center [107, 83] width 143 height 45
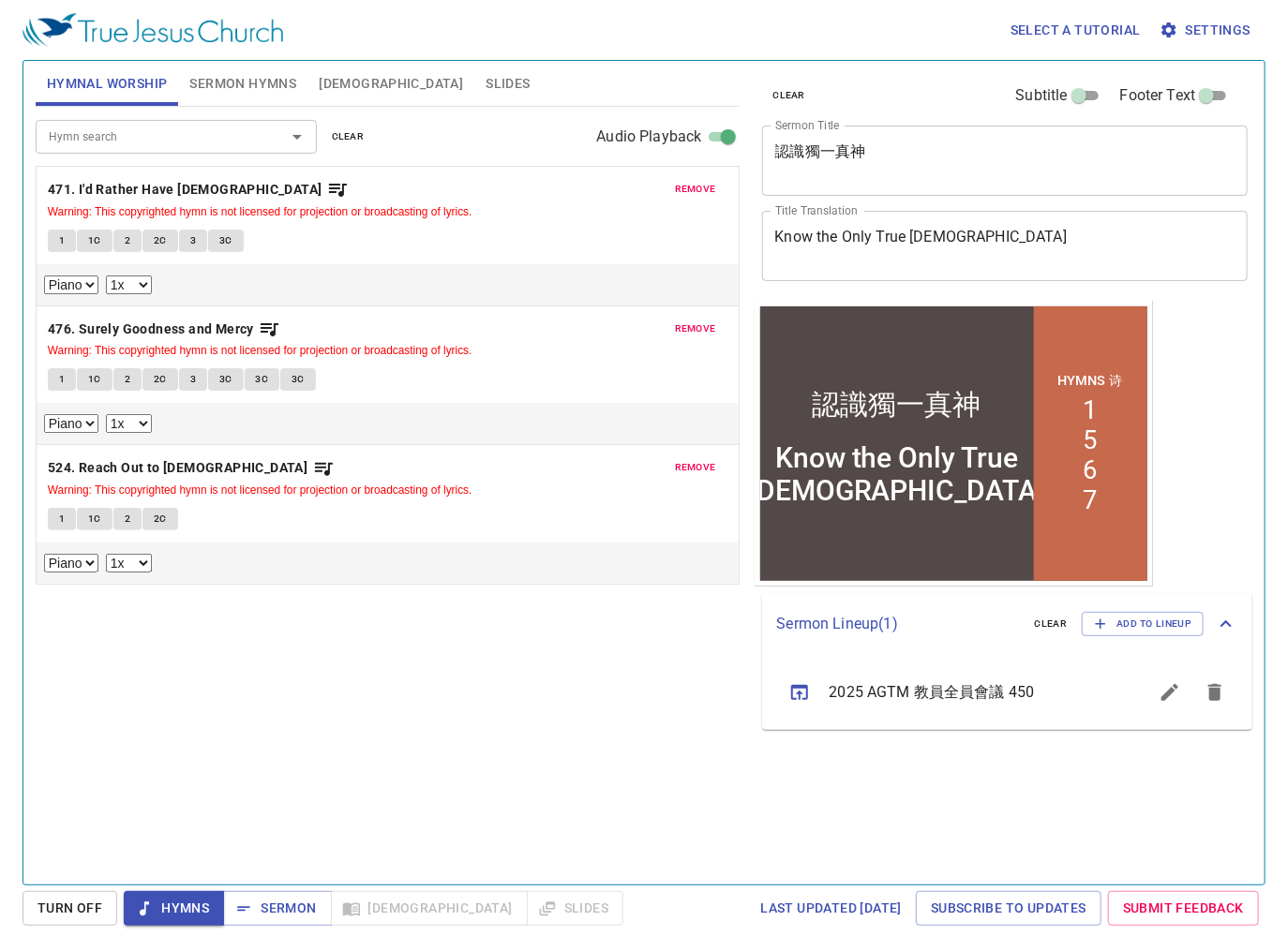
click at [69, 240] on button "1" at bounding box center [62, 241] width 28 height 23
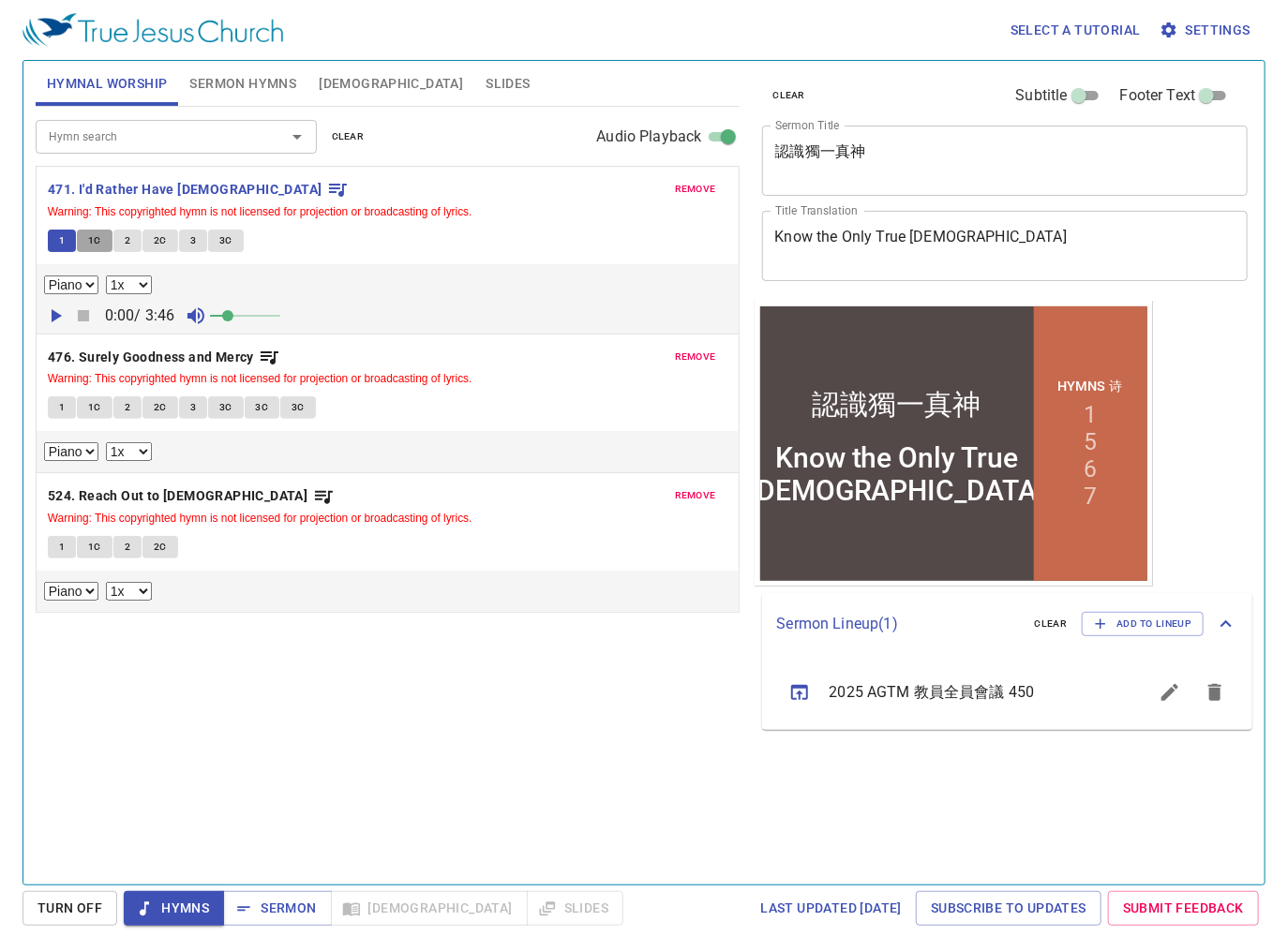
click at [94, 238] on span "1C" at bounding box center [94, 241] width 13 height 17
click at [203, 346] on b "476. Surely Goodness and Mercy" at bounding box center [150, 358] width 206 height 24
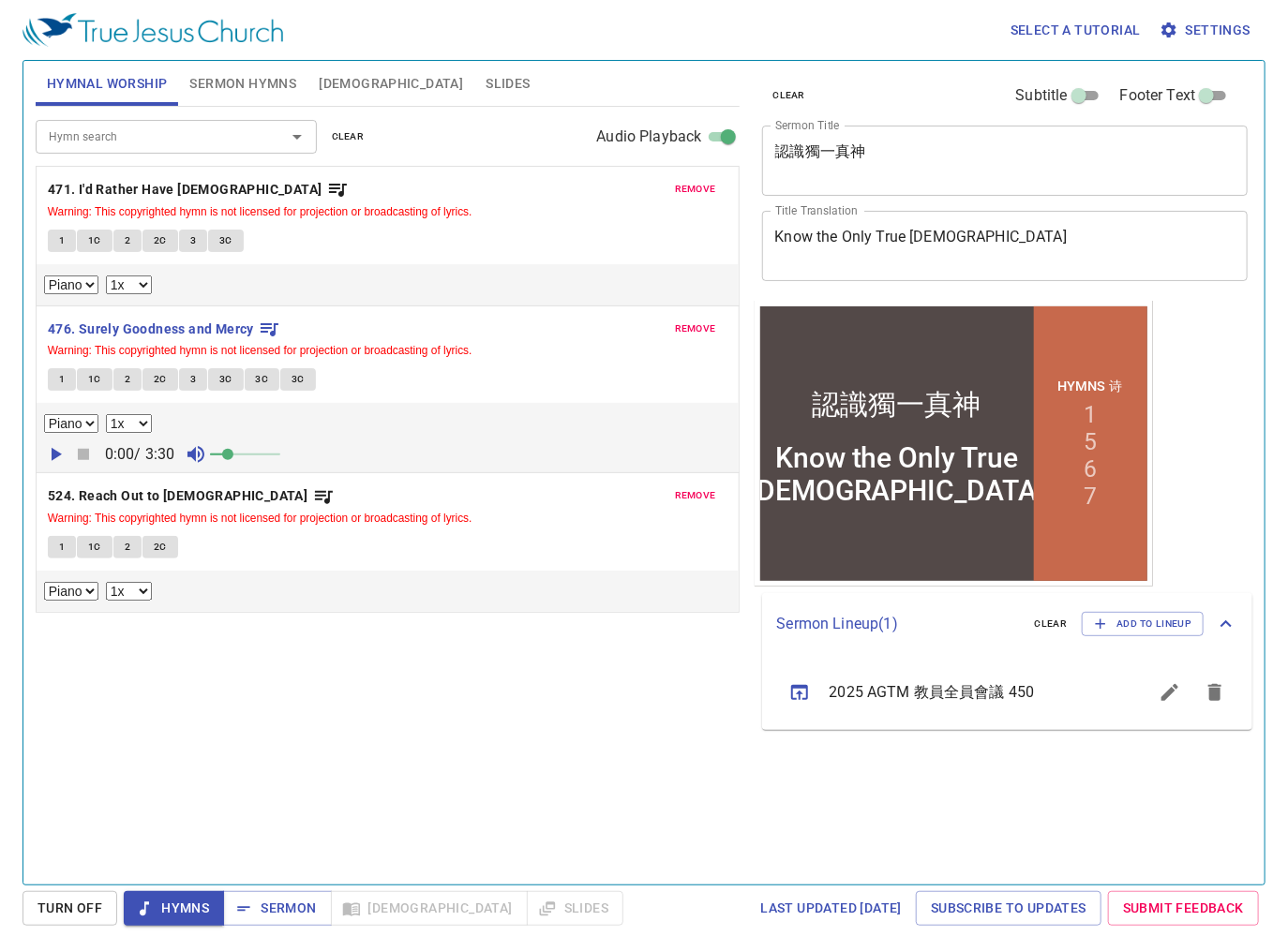
click at [61, 377] on span "1" at bounding box center [62, 379] width 6 height 17
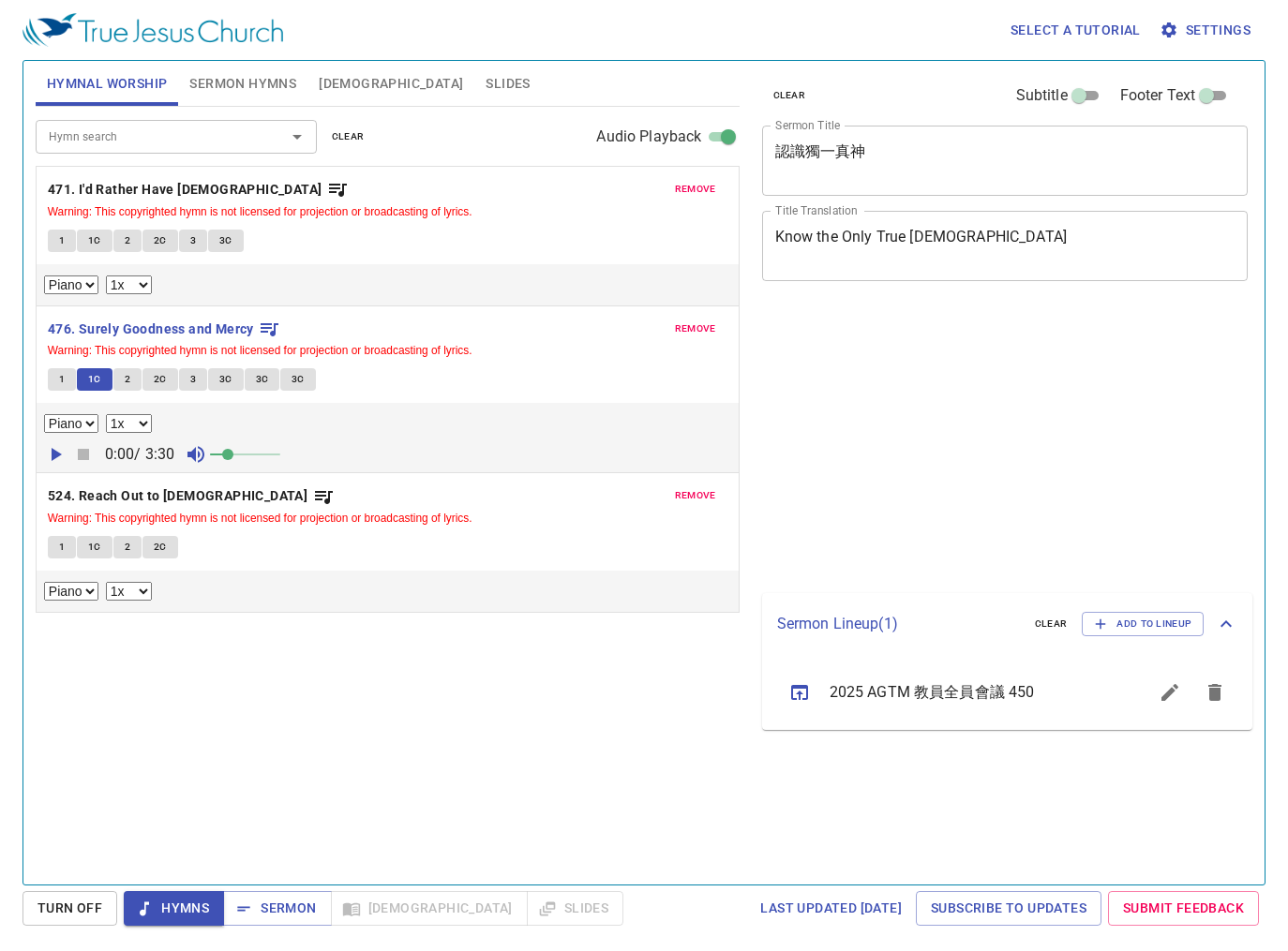
select select "1"
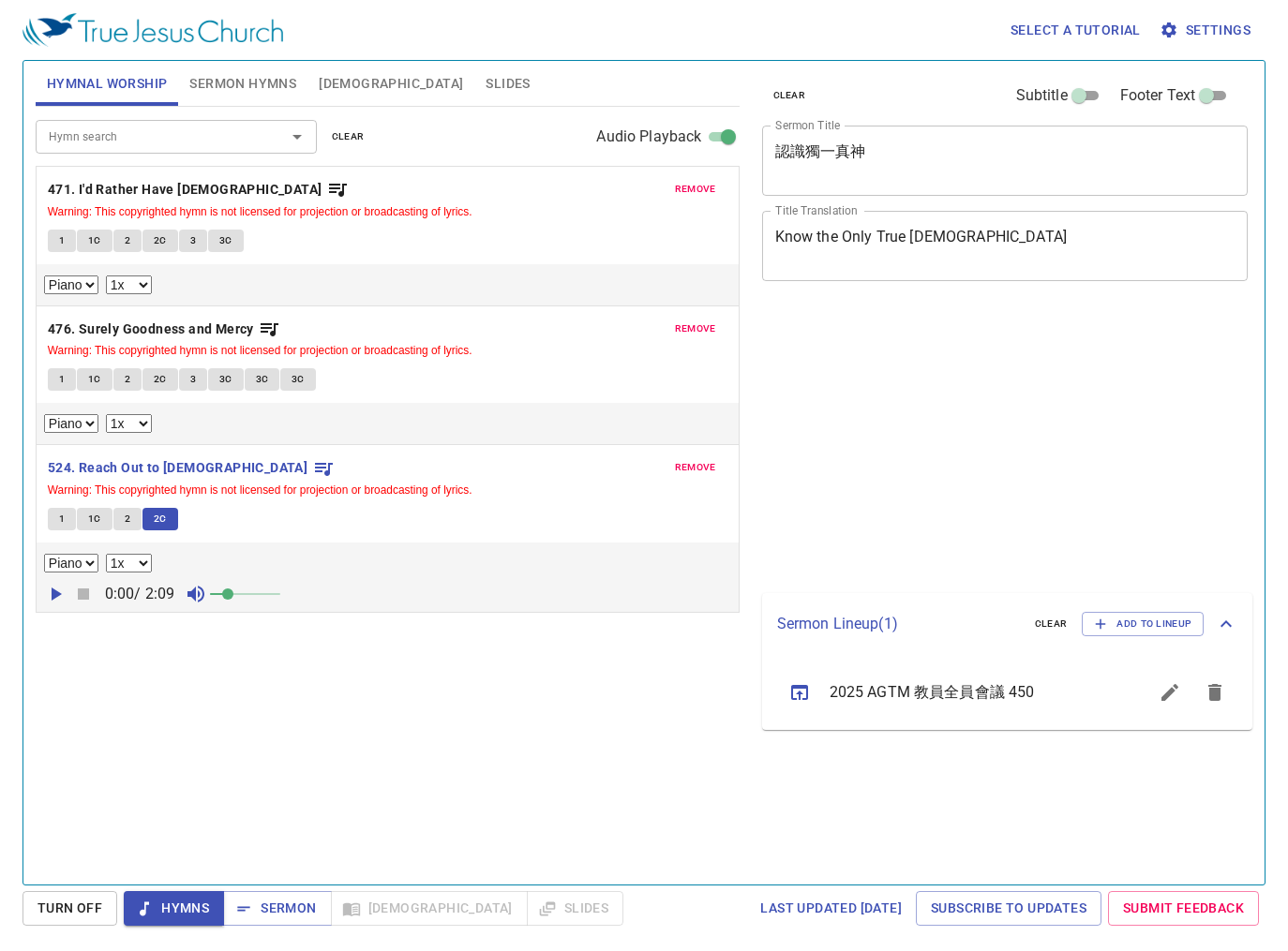
select select "1"
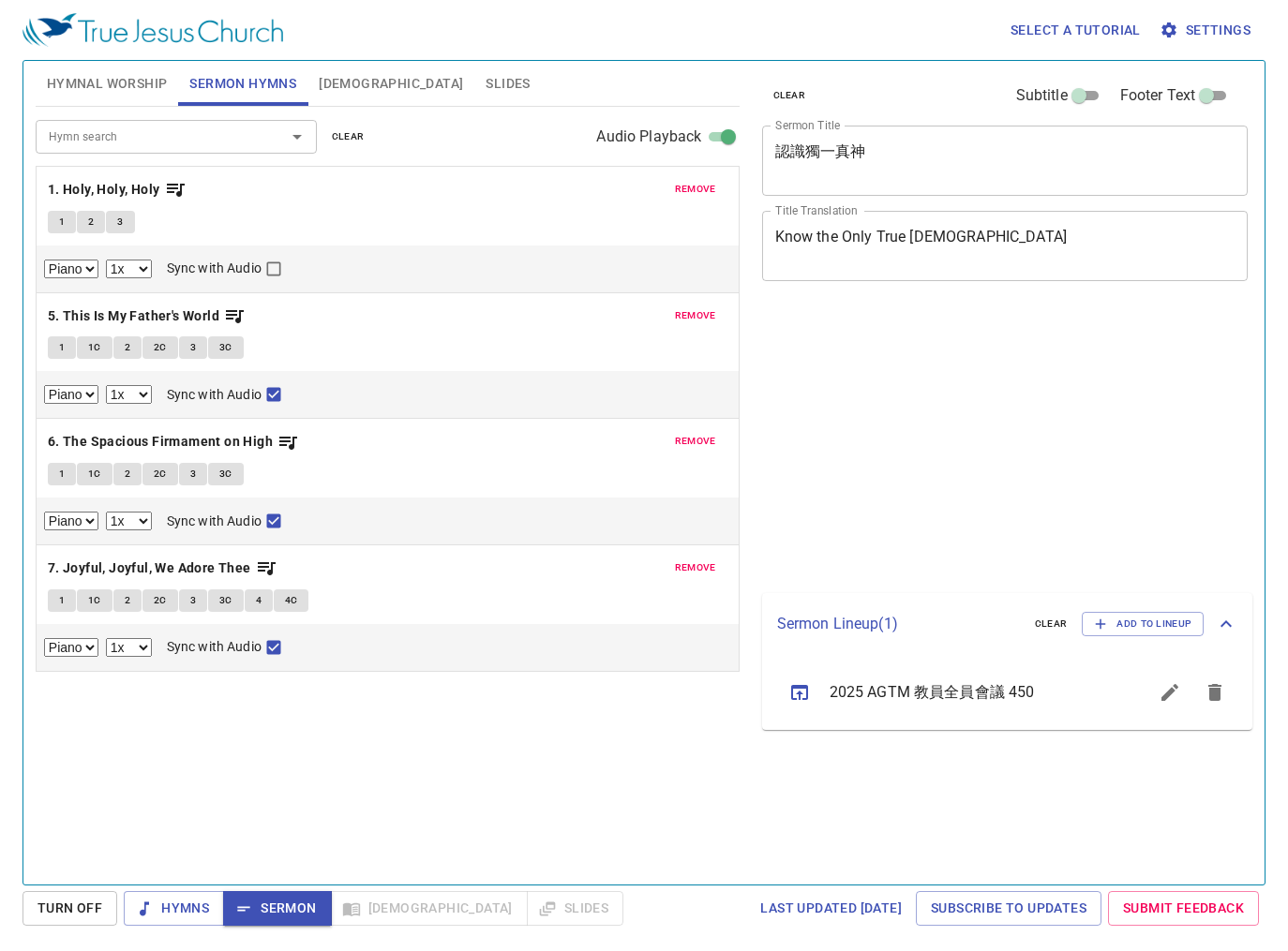
select select "1"
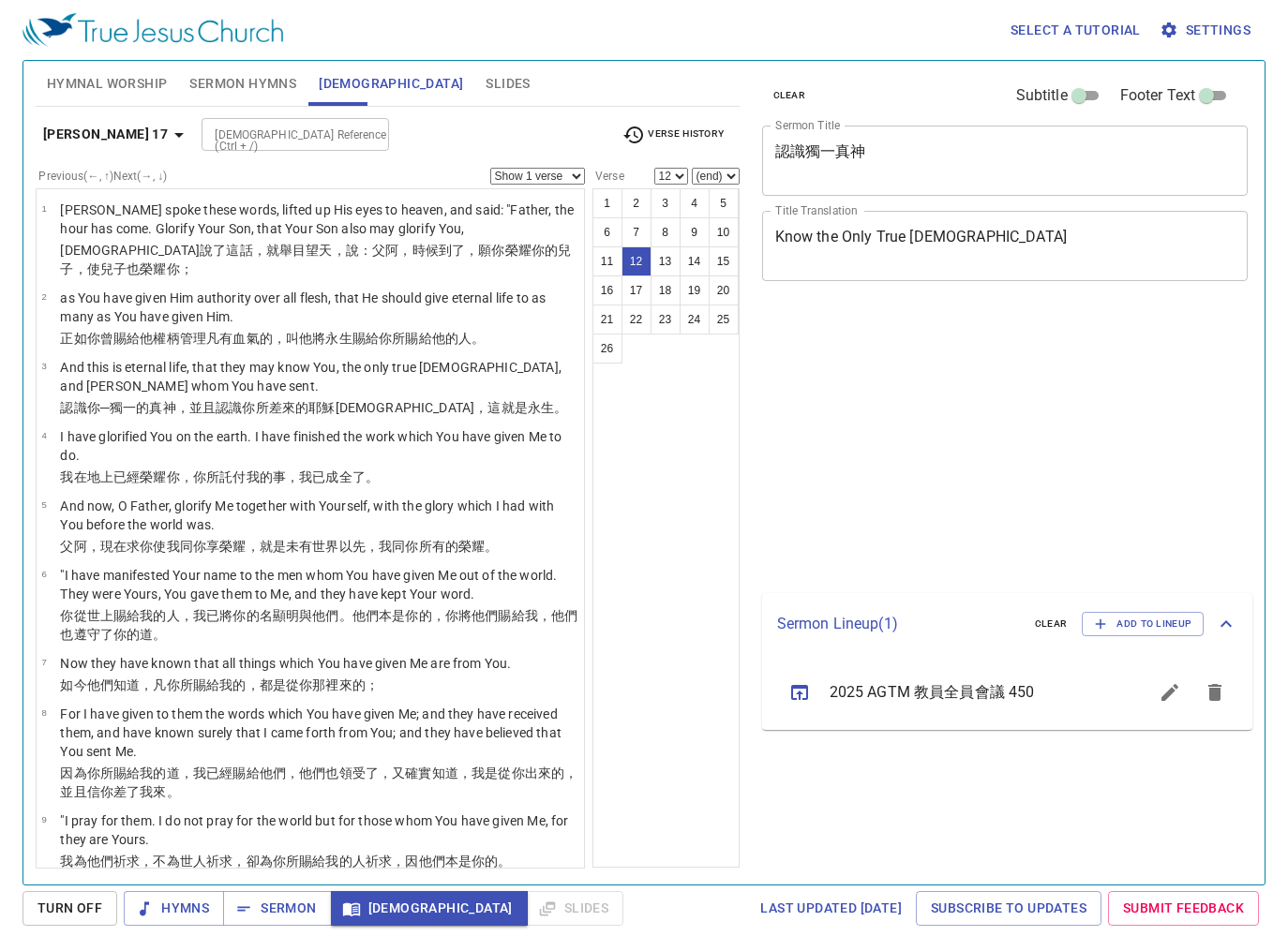
select select "12"
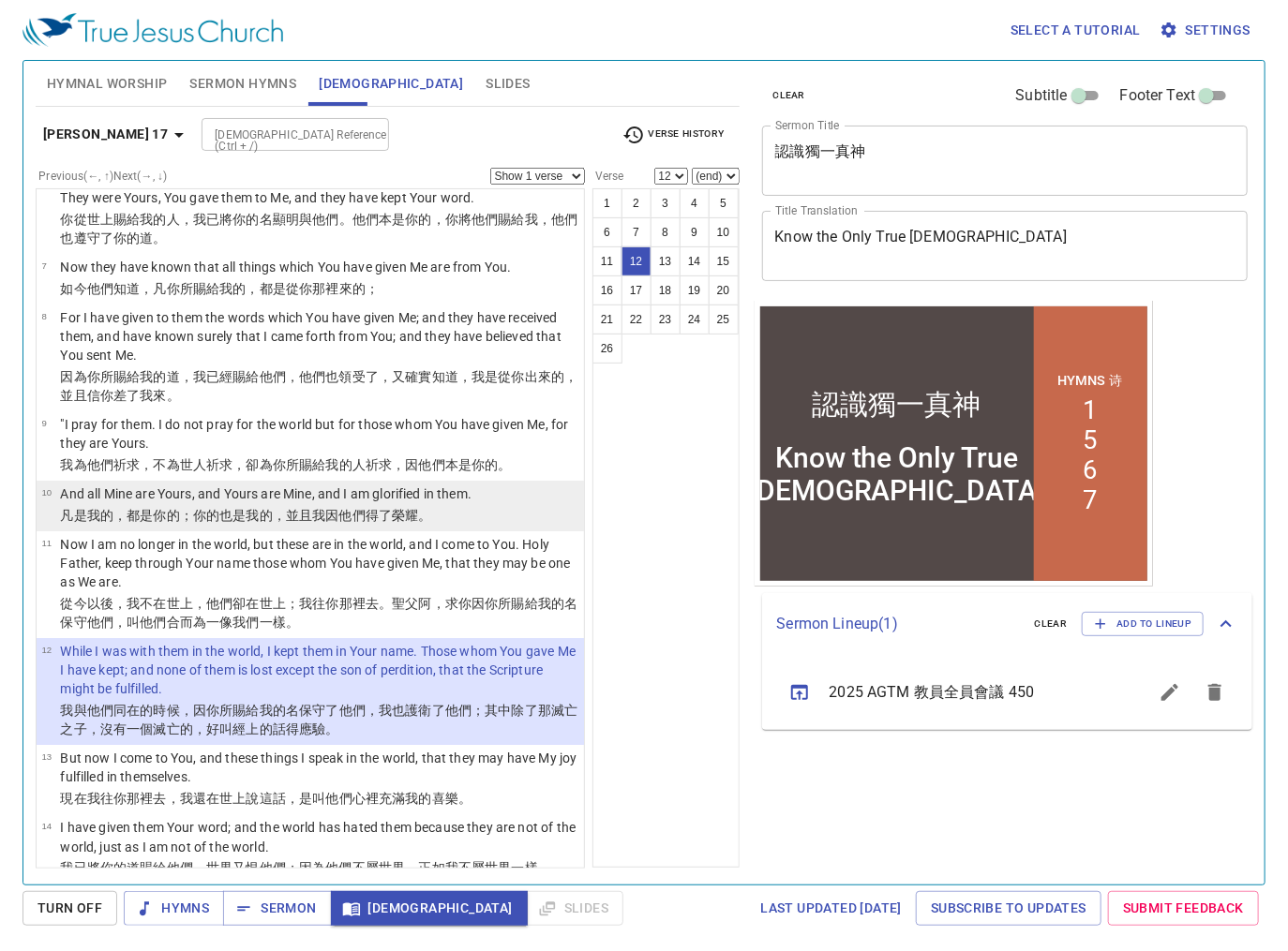
scroll to position [524, 0]
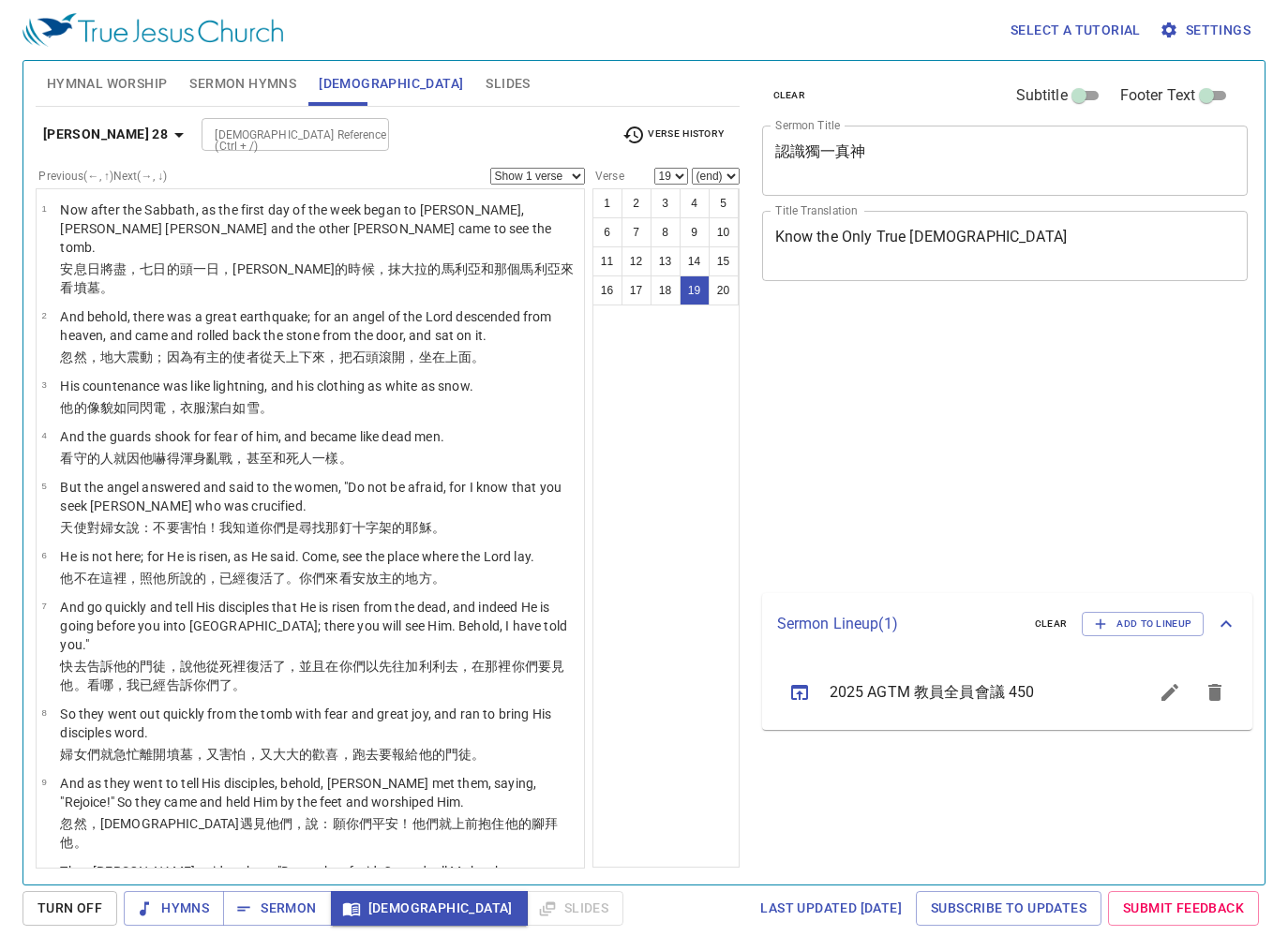
select select "19"
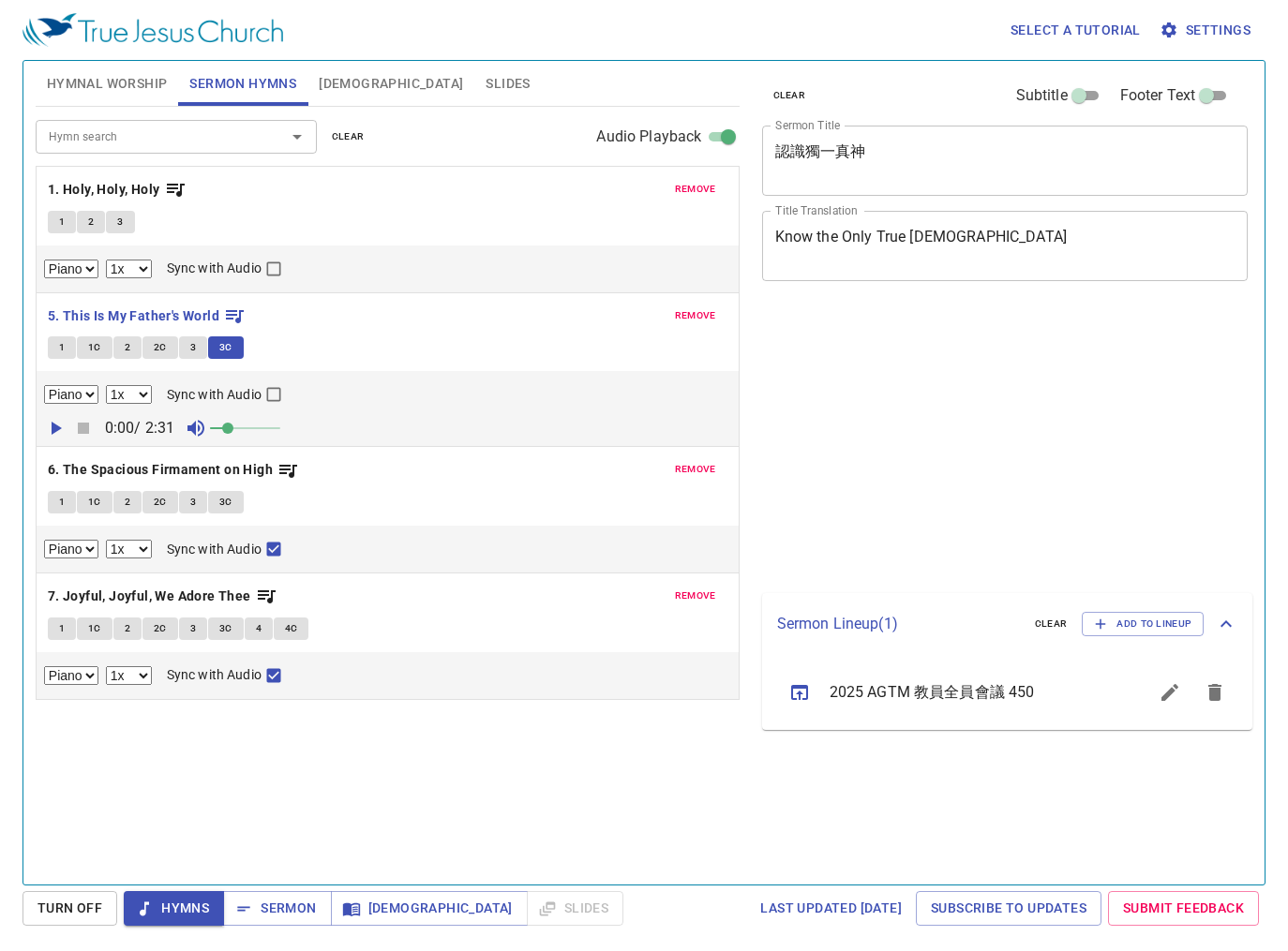
select select "1"
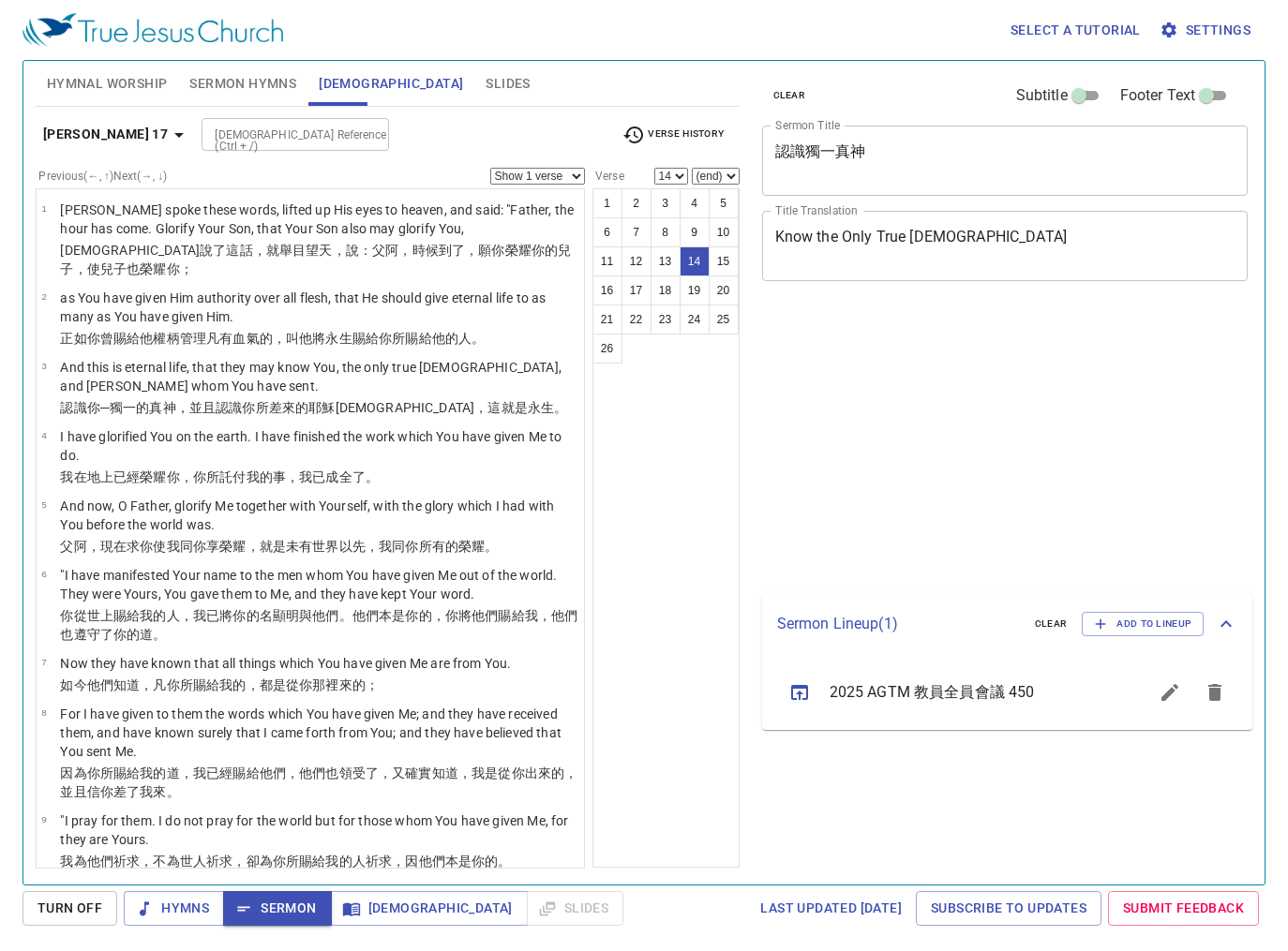
select select "14"
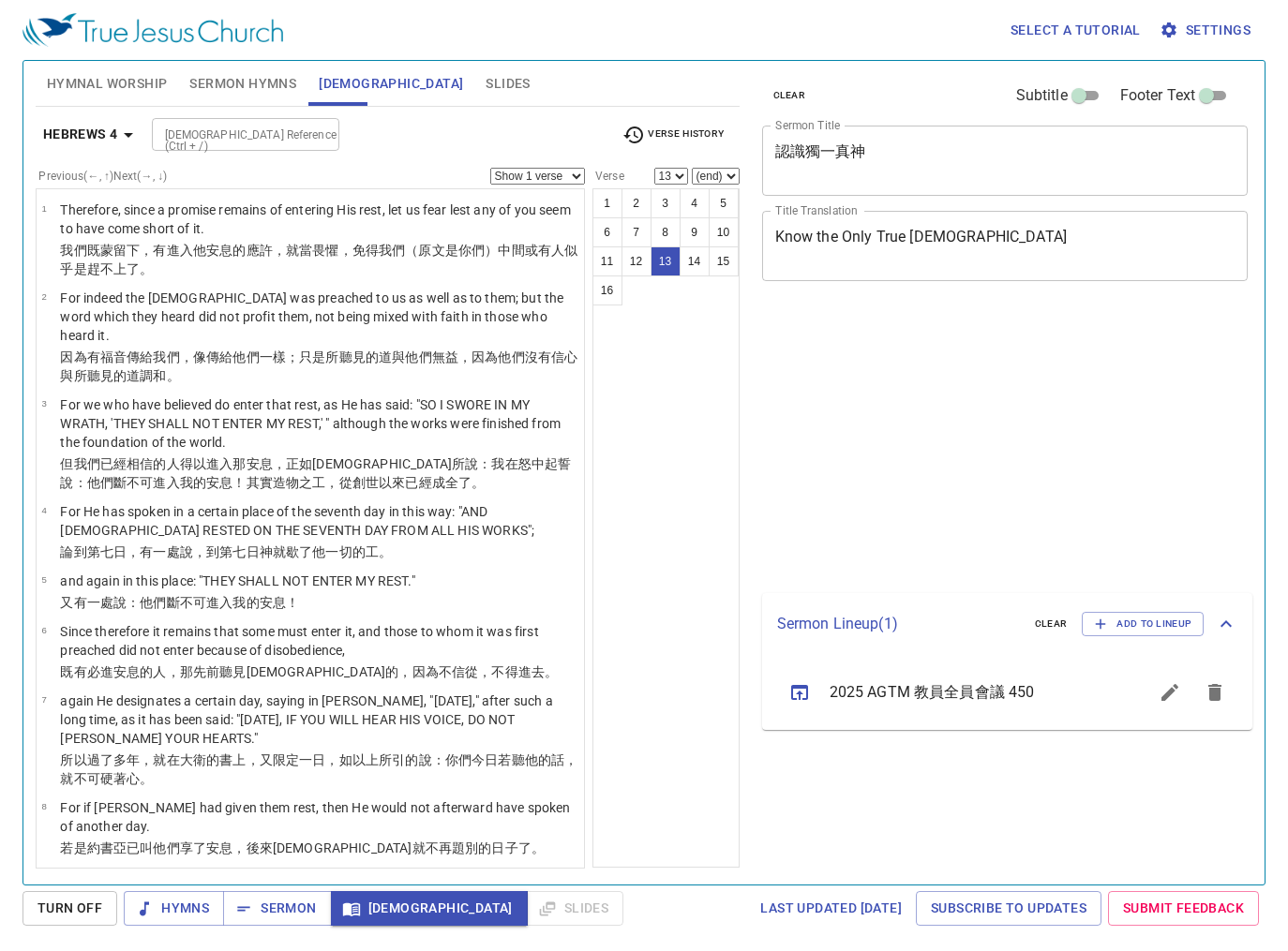
select select "13"
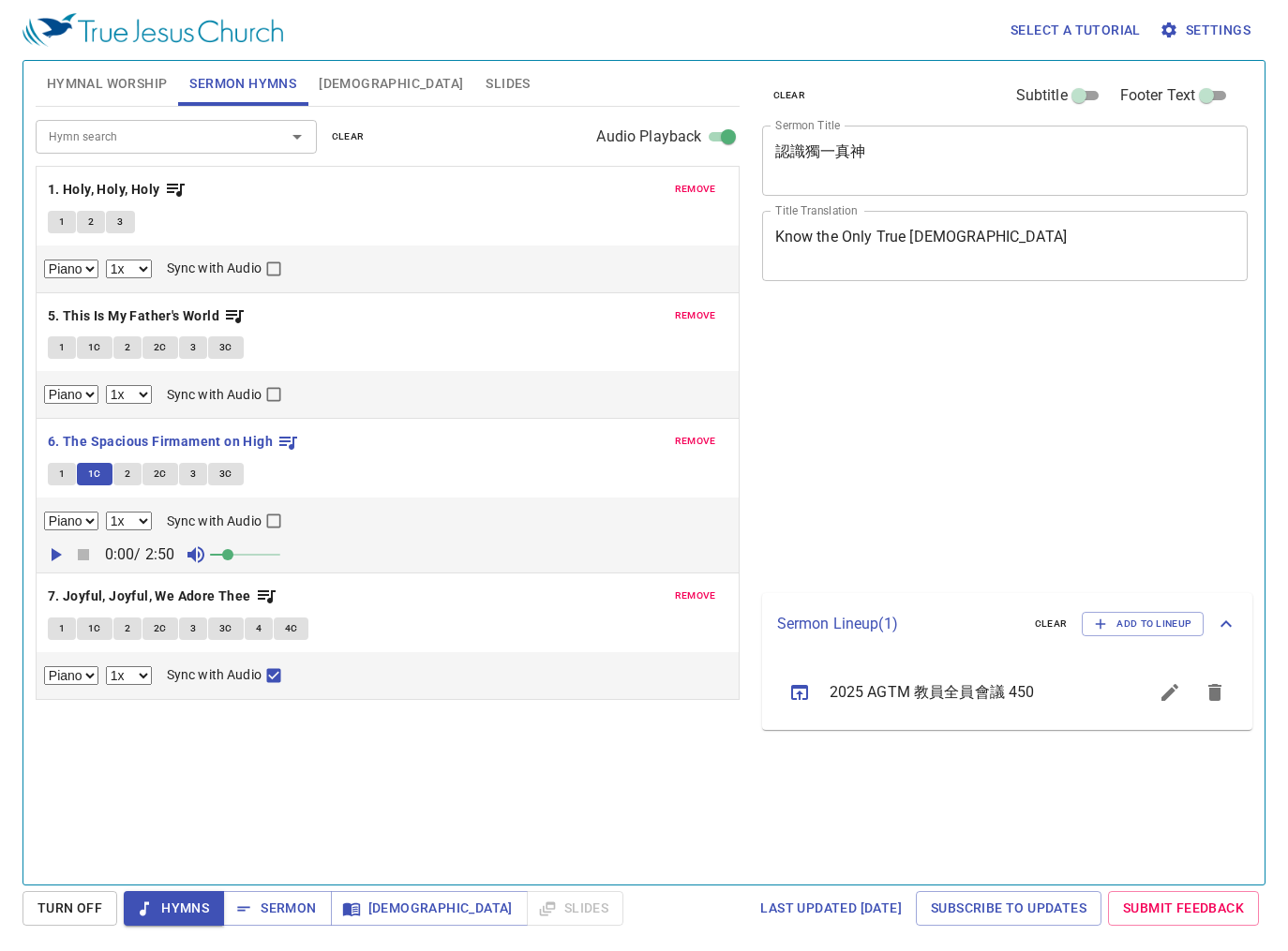
select select "1"
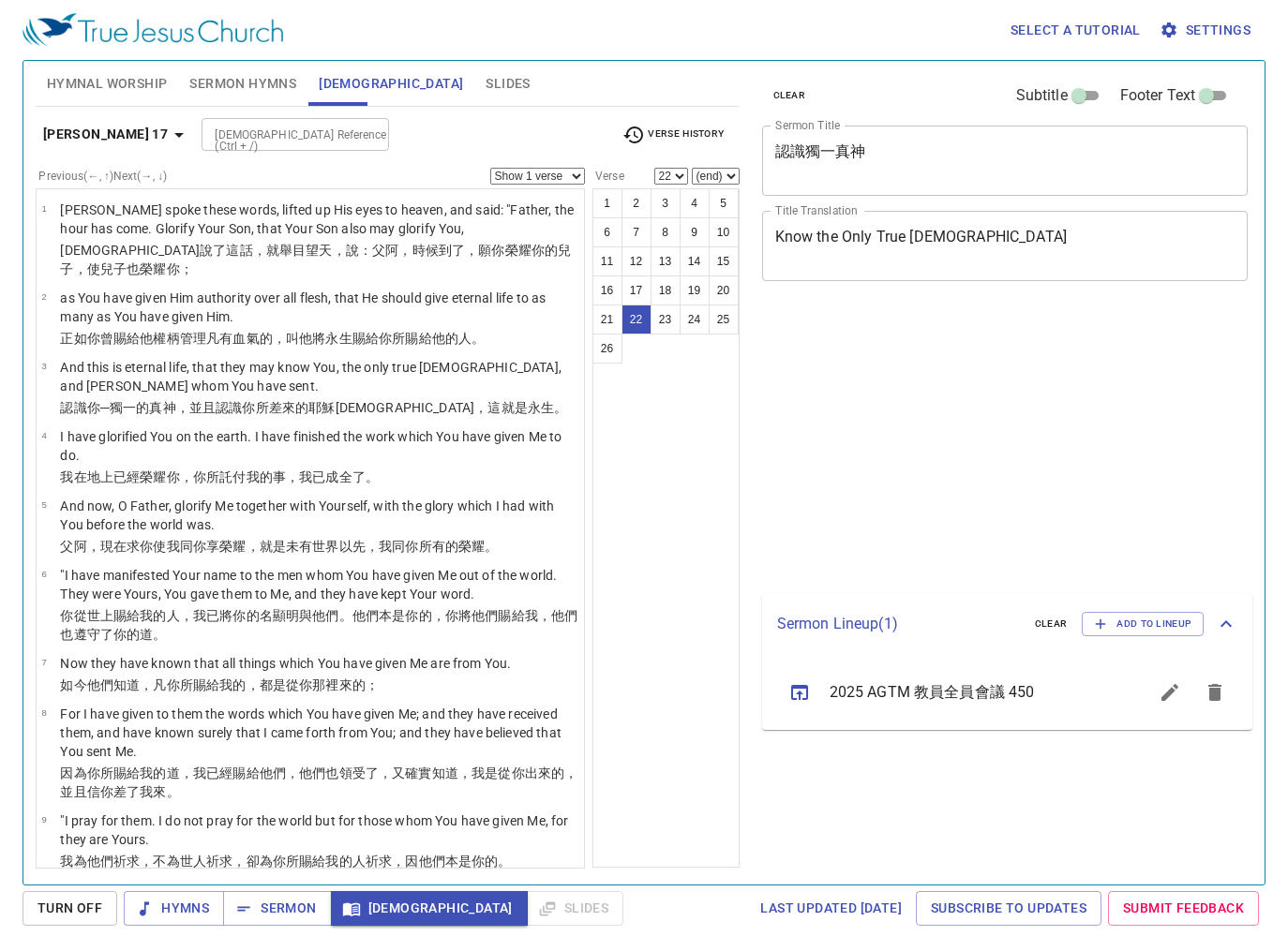
select select "22"
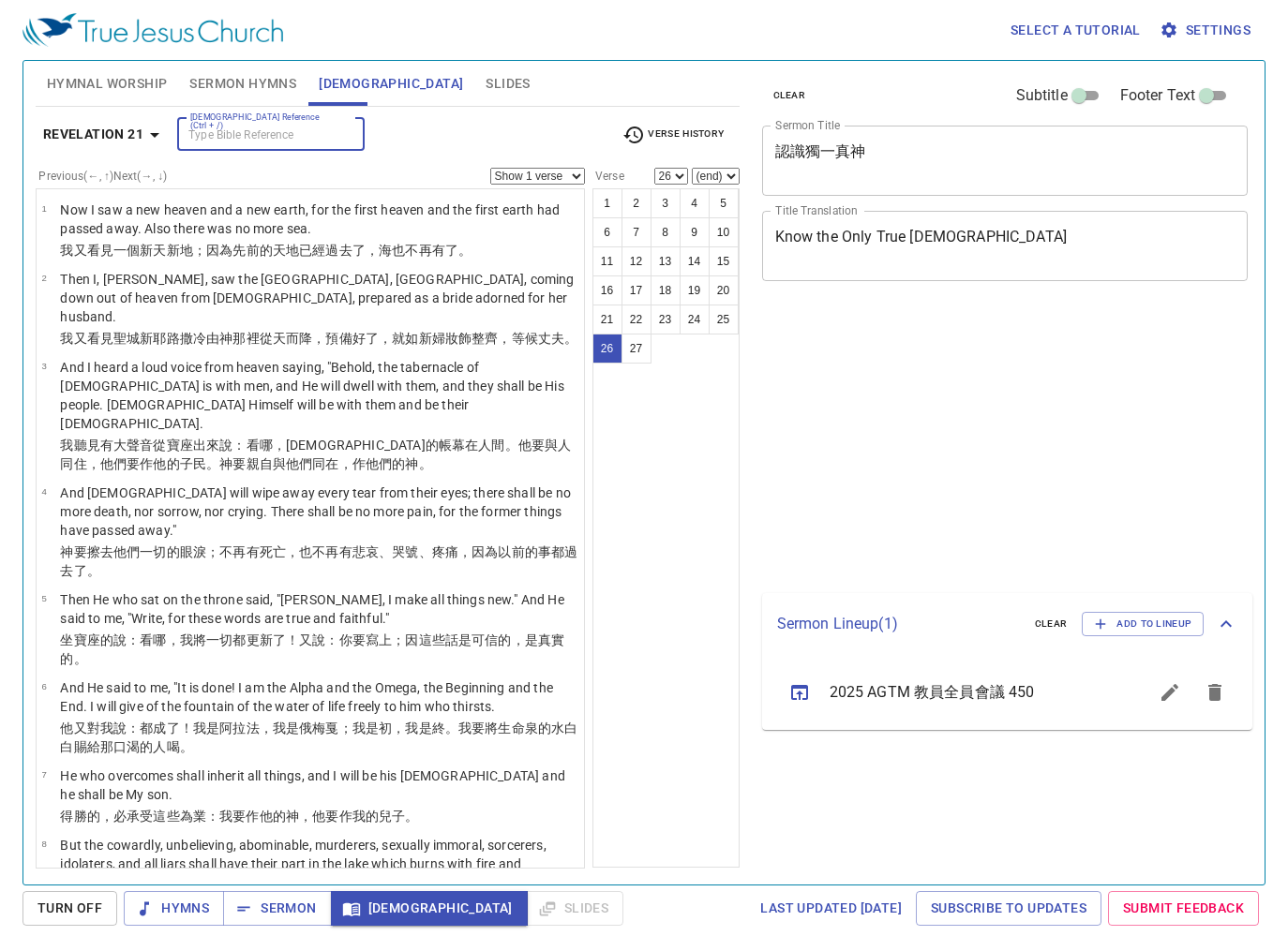
select select "26"
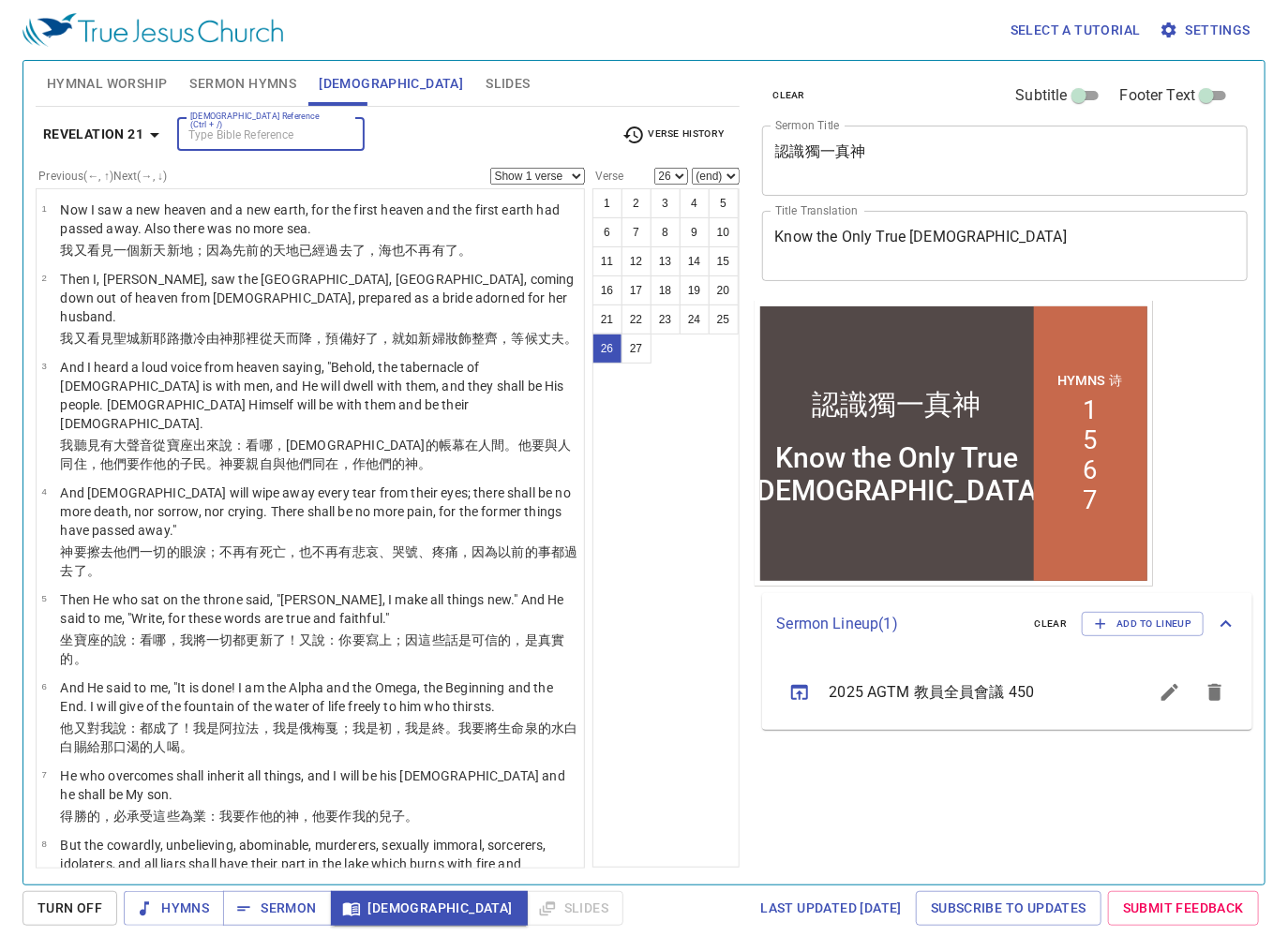
click at [198, 130] on input "[DEMOGRAPHIC_DATA] Reference (Ctrl + /)" at bounding box center [256, 134] width 145 height 22
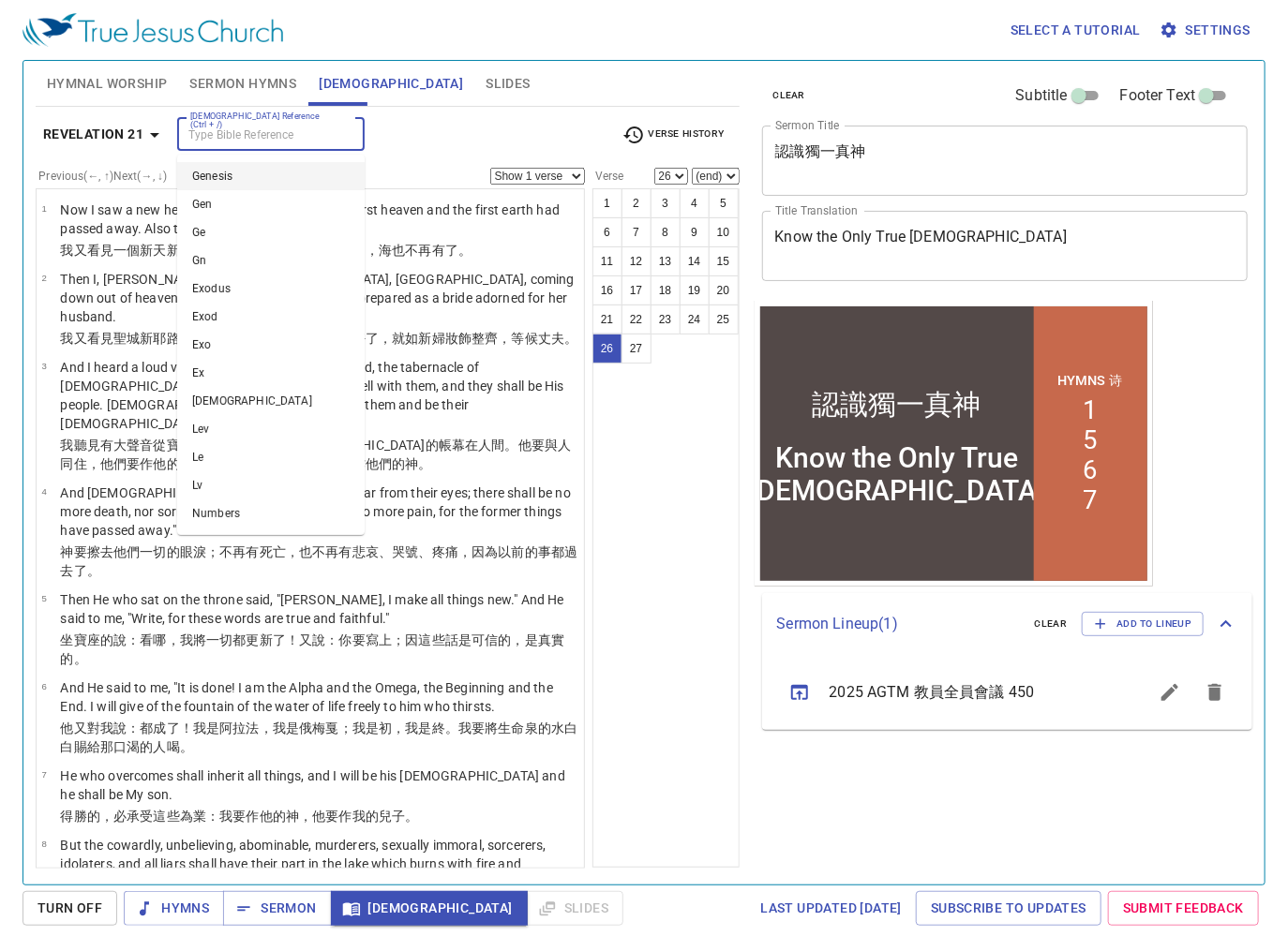
scroll to position [1471, 0]
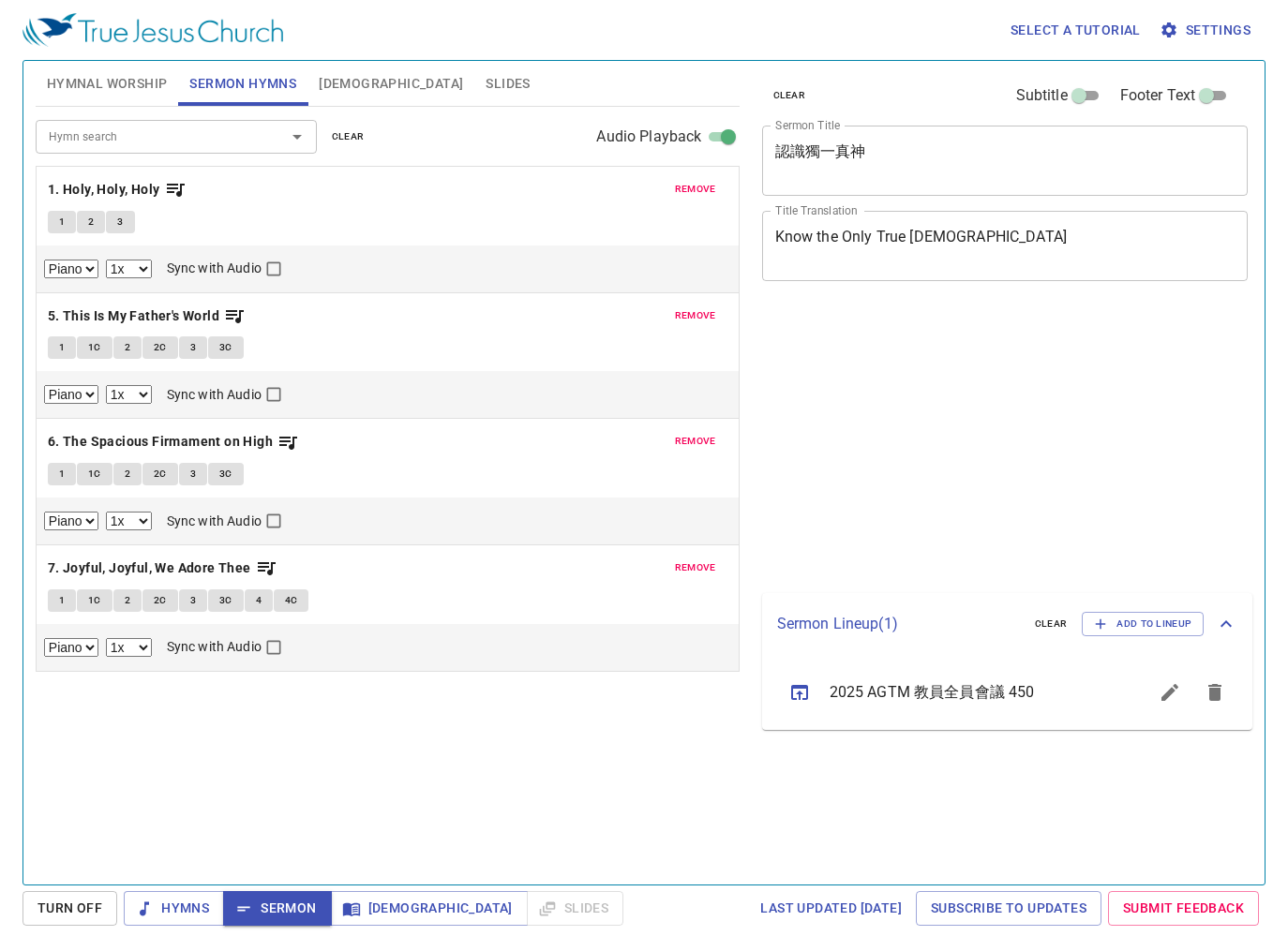
select select "1"
